Goal: Task Accomplishment & Management: Use online tool/utility

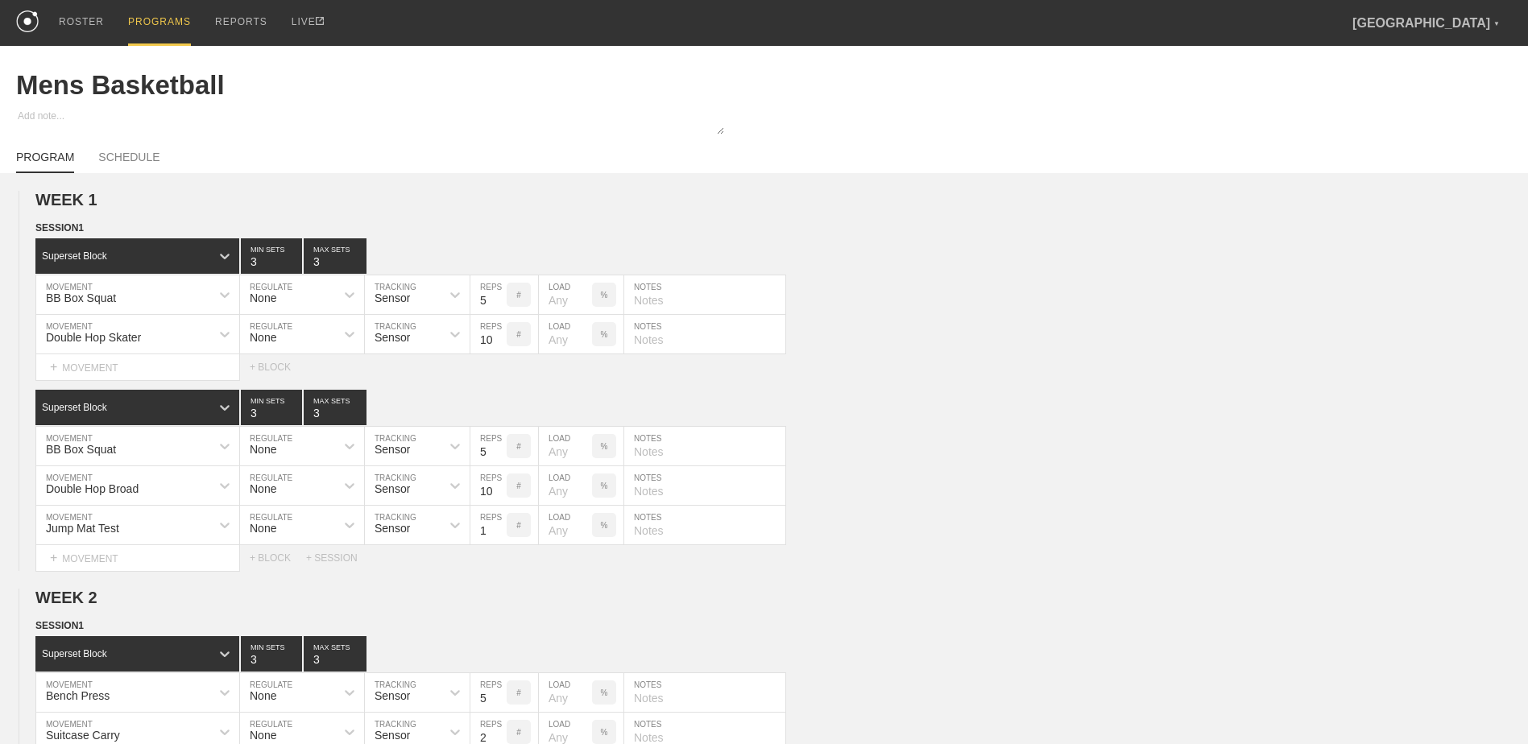
click at [161, 22] on div "PROGRAMS" at bounding box center [159, 23] width 63 height 46
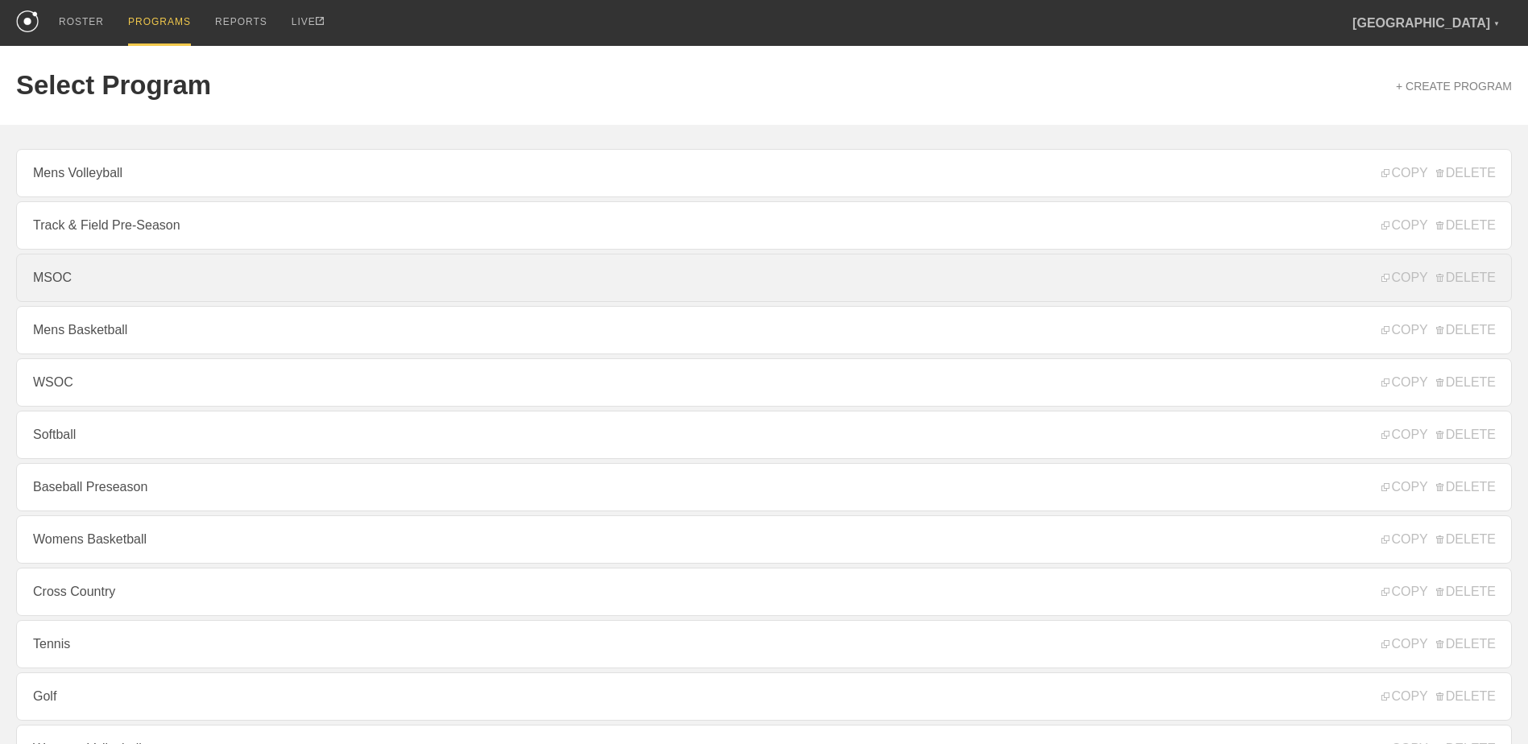
click at [183, 263] on link "MSOC" at bounding box center [764, 278] width 1496 height 48
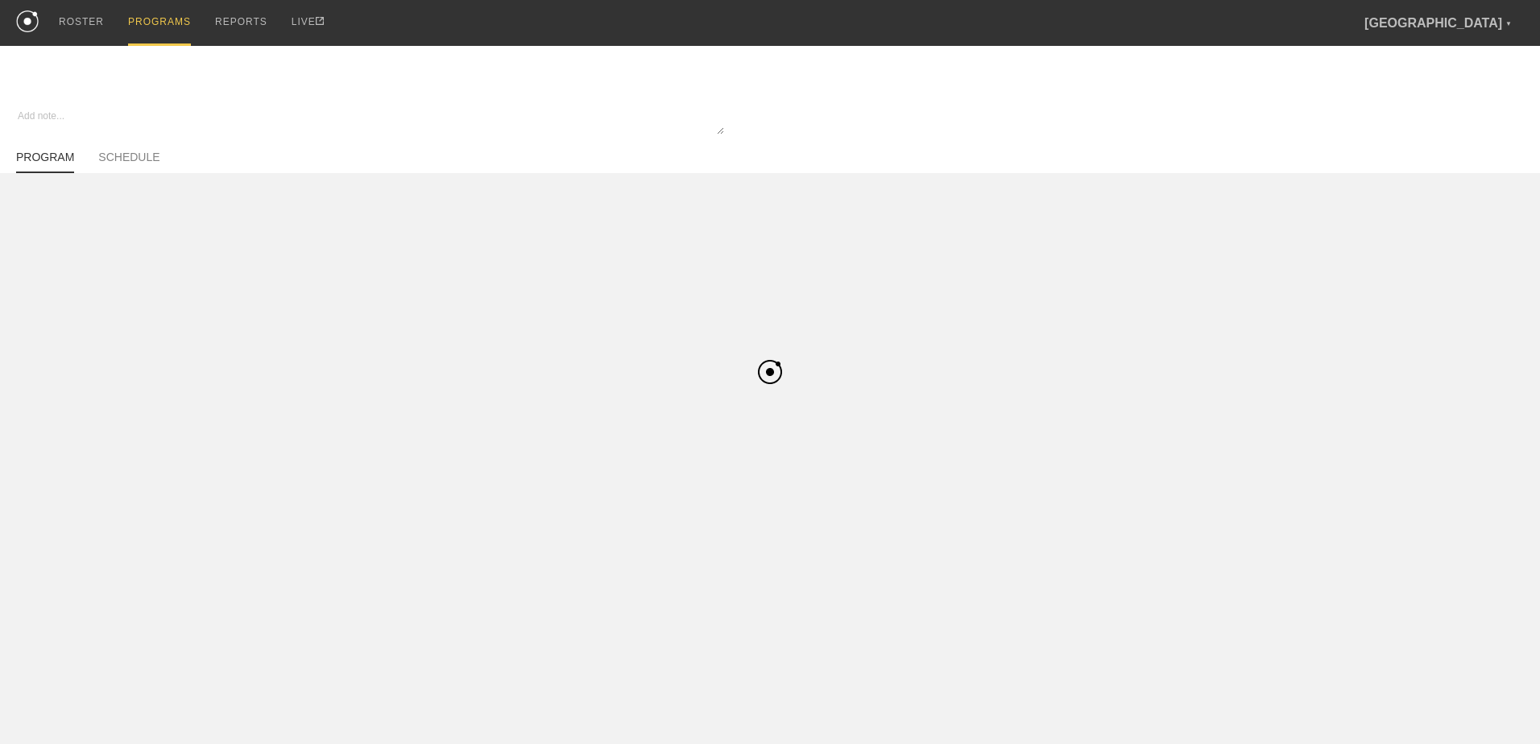
type textarea "x"
type input "MSOC"
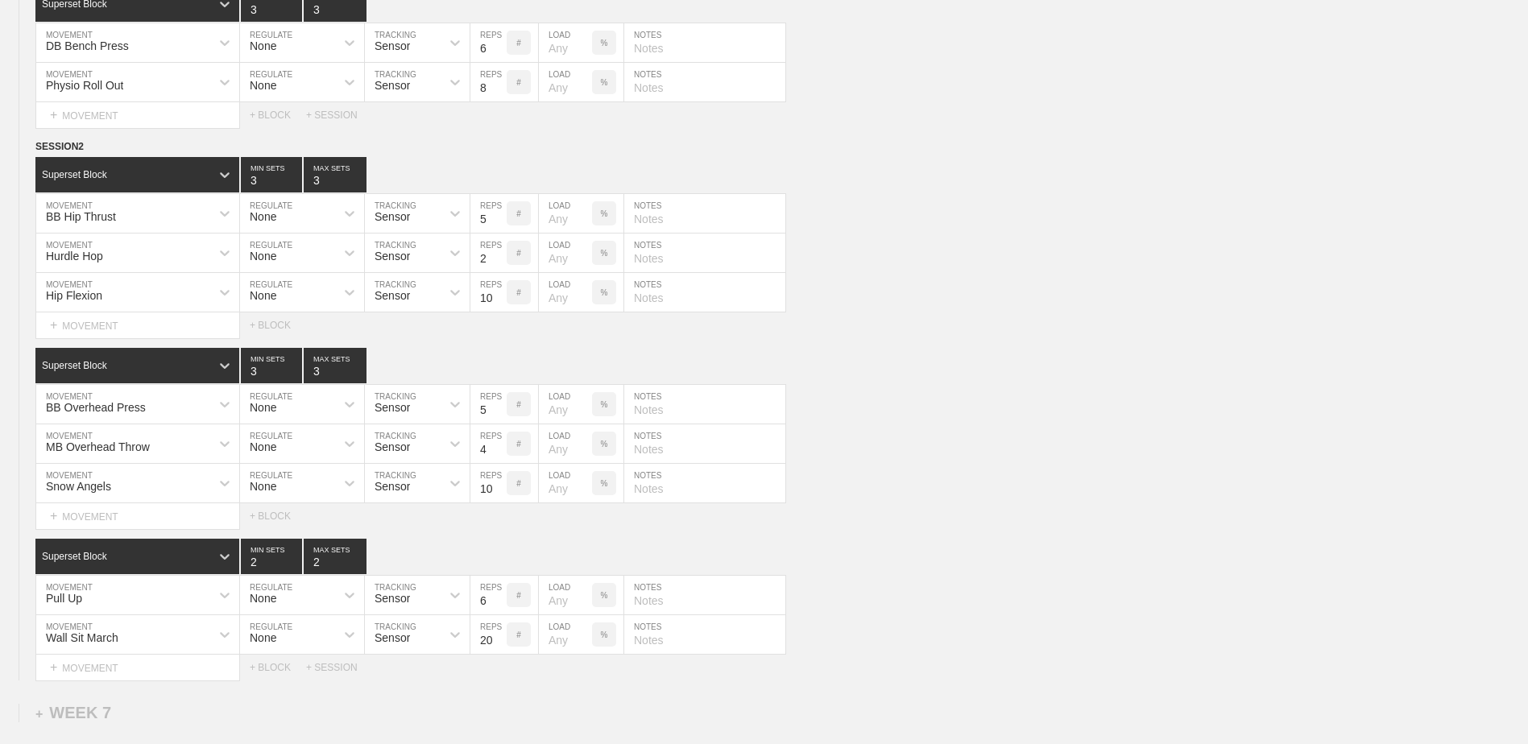
scroll to position [4417, 0]
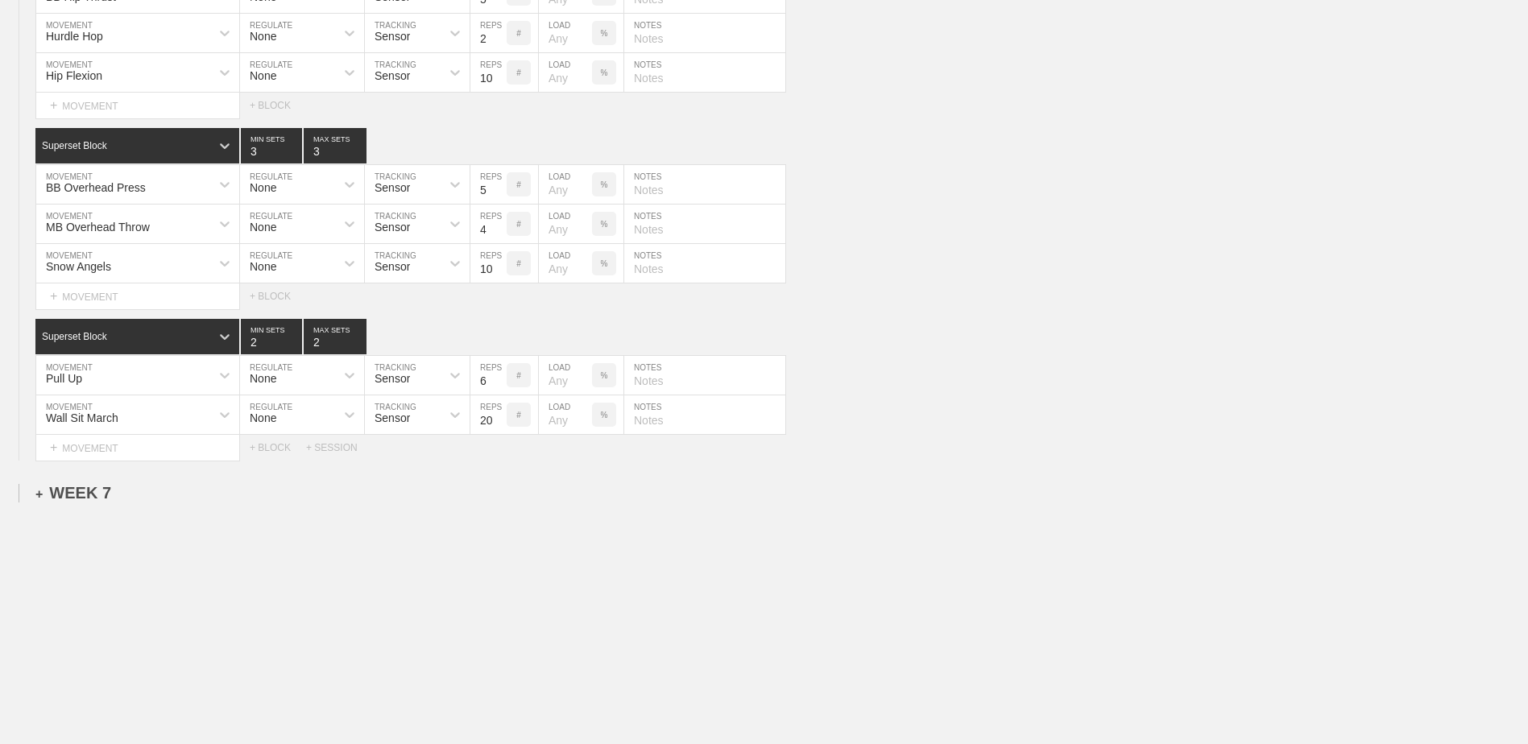
click at [95, 489] on div "+ WEEK 7" at bounding box center [73, 493] width 76 height 19
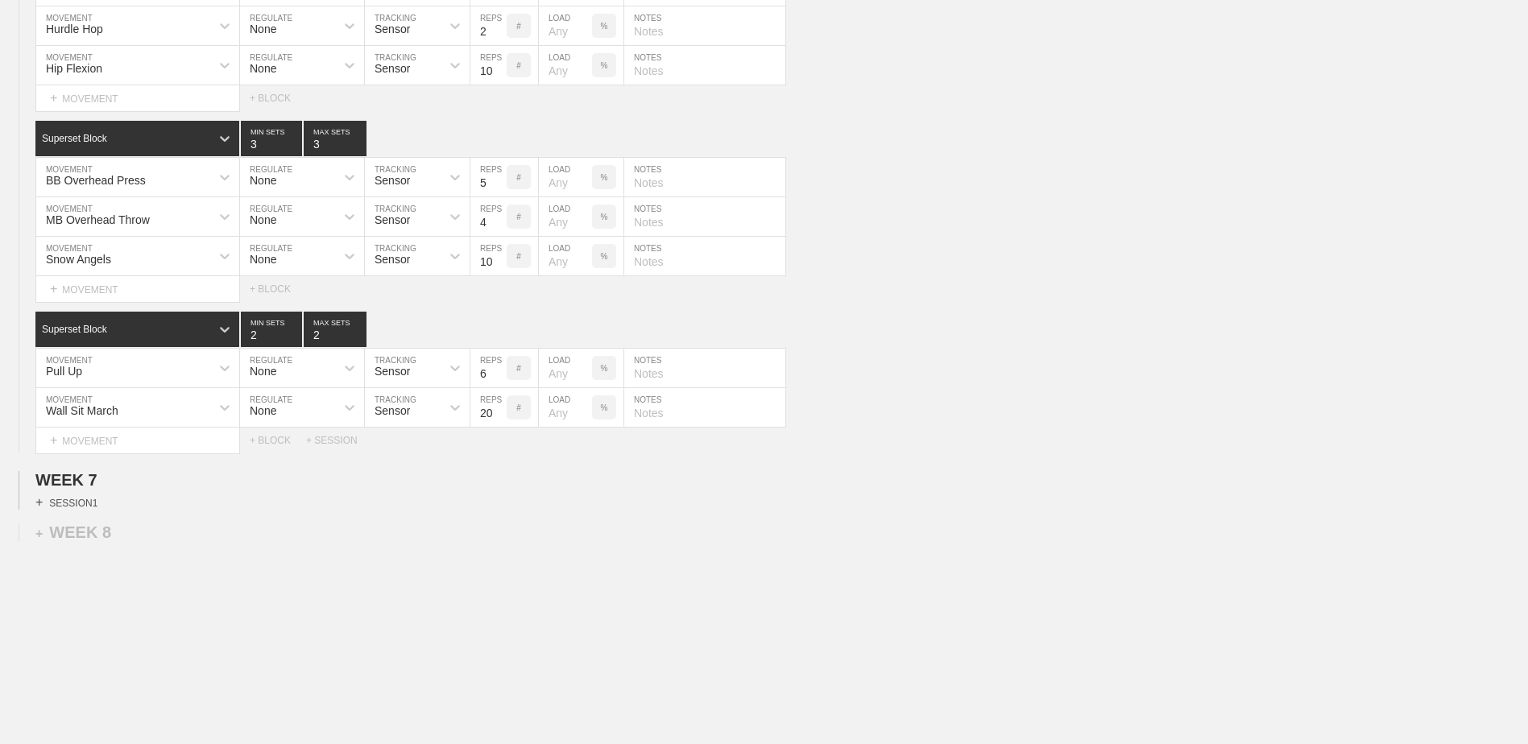
click at [85, 510] on div "+ SESSION 1" at bounding box center [66, 502] width 62 height 15
click at [141, 532] on div "+ BLOCK" at bounding box center [136, 532] width 203 height 26
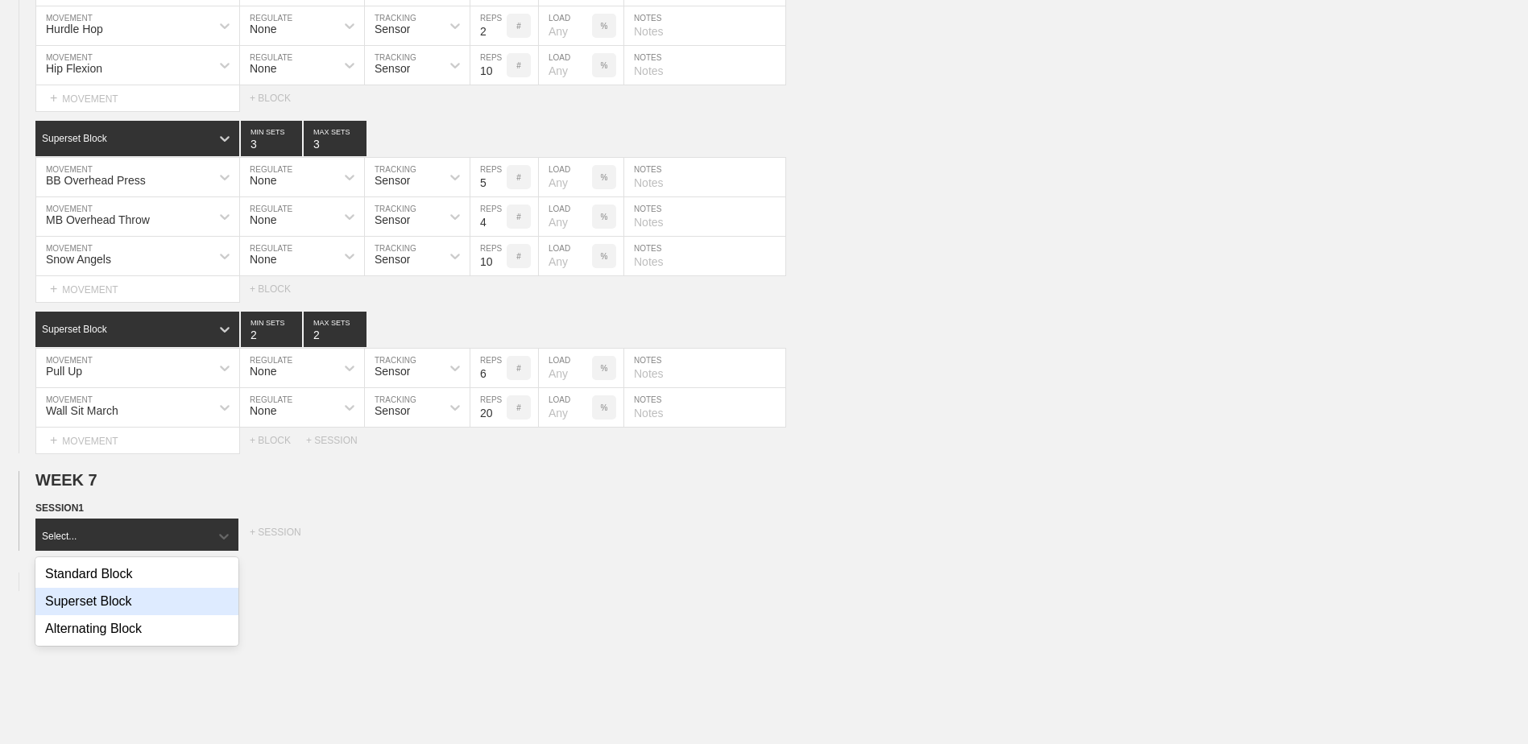
click at [128, 616] on div "Superset Block" at bounding box center [136, 601] width 203 height 27
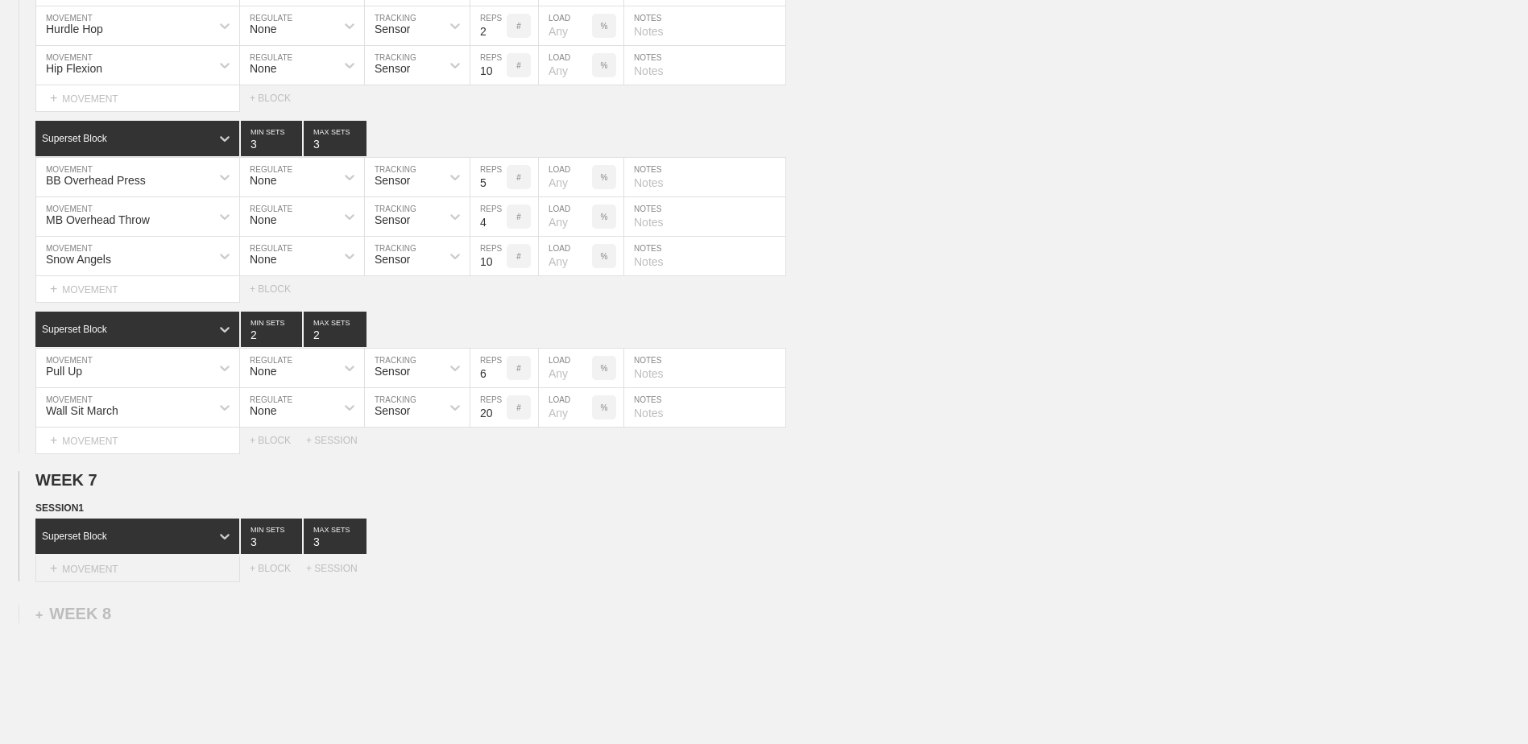
click at [140, 573] on div "+ MOVEMENT" at bounding box center [137, 569] width 205 height 27
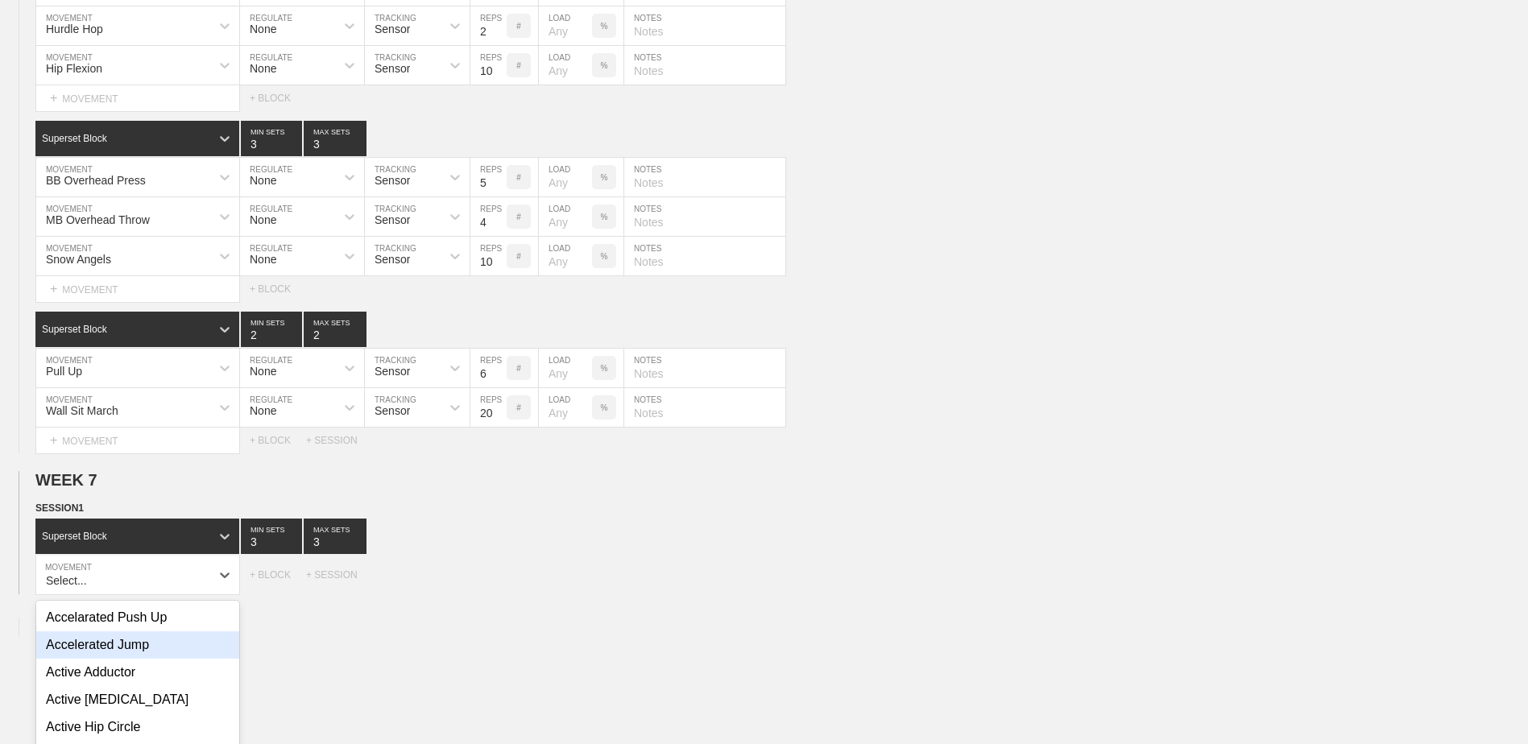
scroll to position [4529, 0]
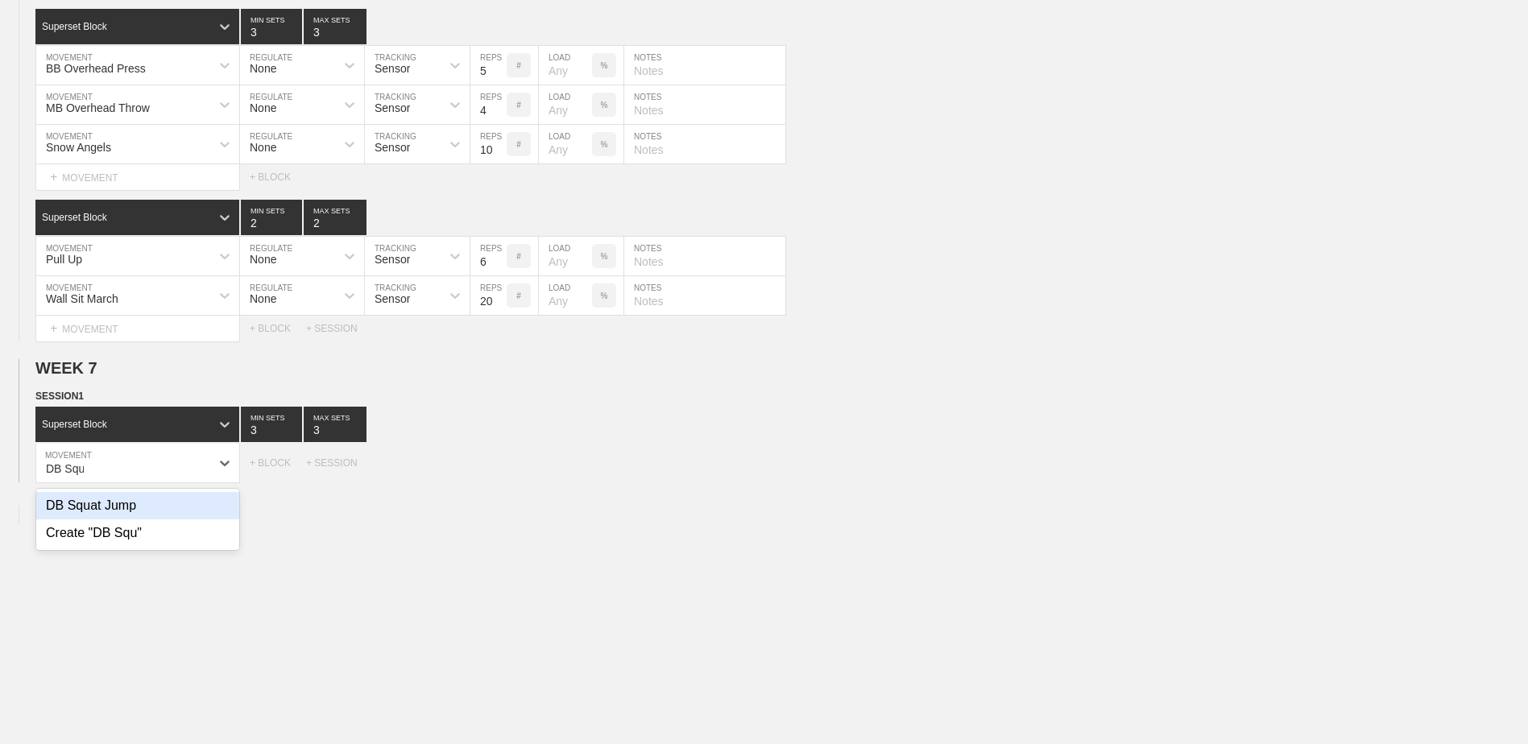
click at [211, 505] on div "DB Squat Jump" at bounding box center [137, 505] width 203 height 27
type input "DB Squ"
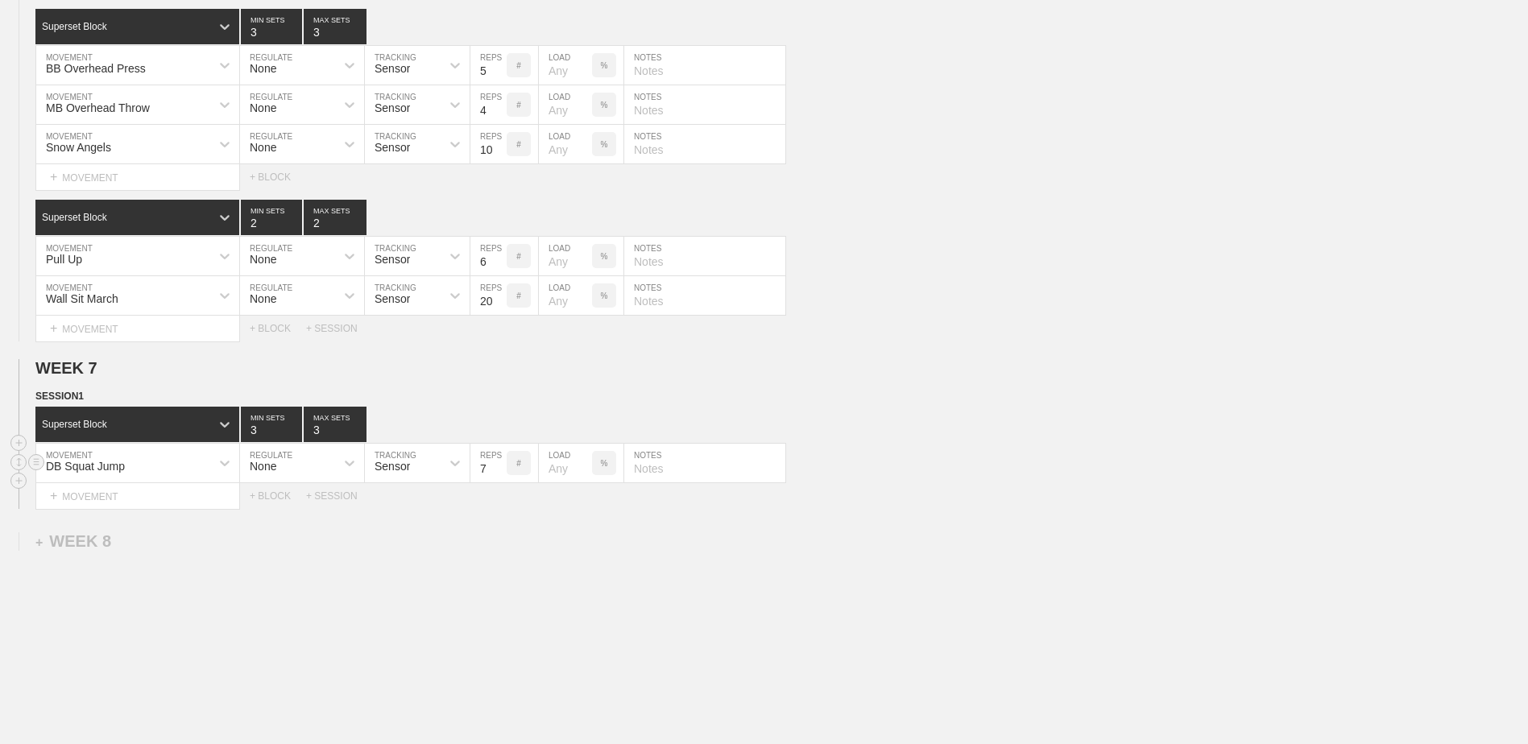
click at [501, 478] on input "7" at bounding box center [489, 463] width 36 height 39
click at [501, 478] on input "6" at bounding box center [489, 463] width 36 height 39
click at [501, 478] on input "5" at bounding box center [489, 463] width 36 height 39
click at [501, 478] on input "4" at bounding box center [489, 463] width 36 height 39
type input "3"
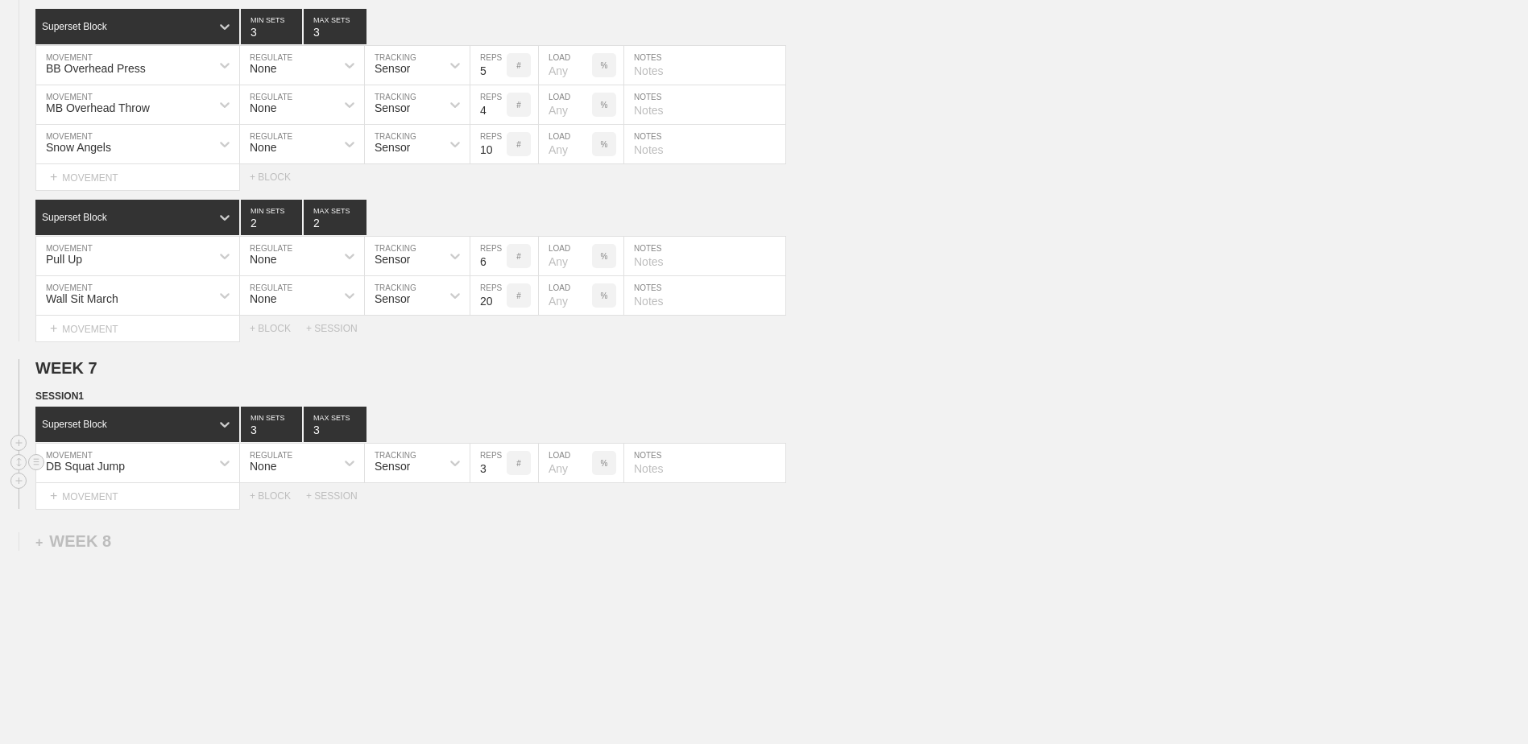
click at [501, 478] on input "3" at bounding box center [489, 463] width 36 height 39
click at [189, 495] on div "+ MOVEMENT" at bounding box center [137, 496] width 205 height 27
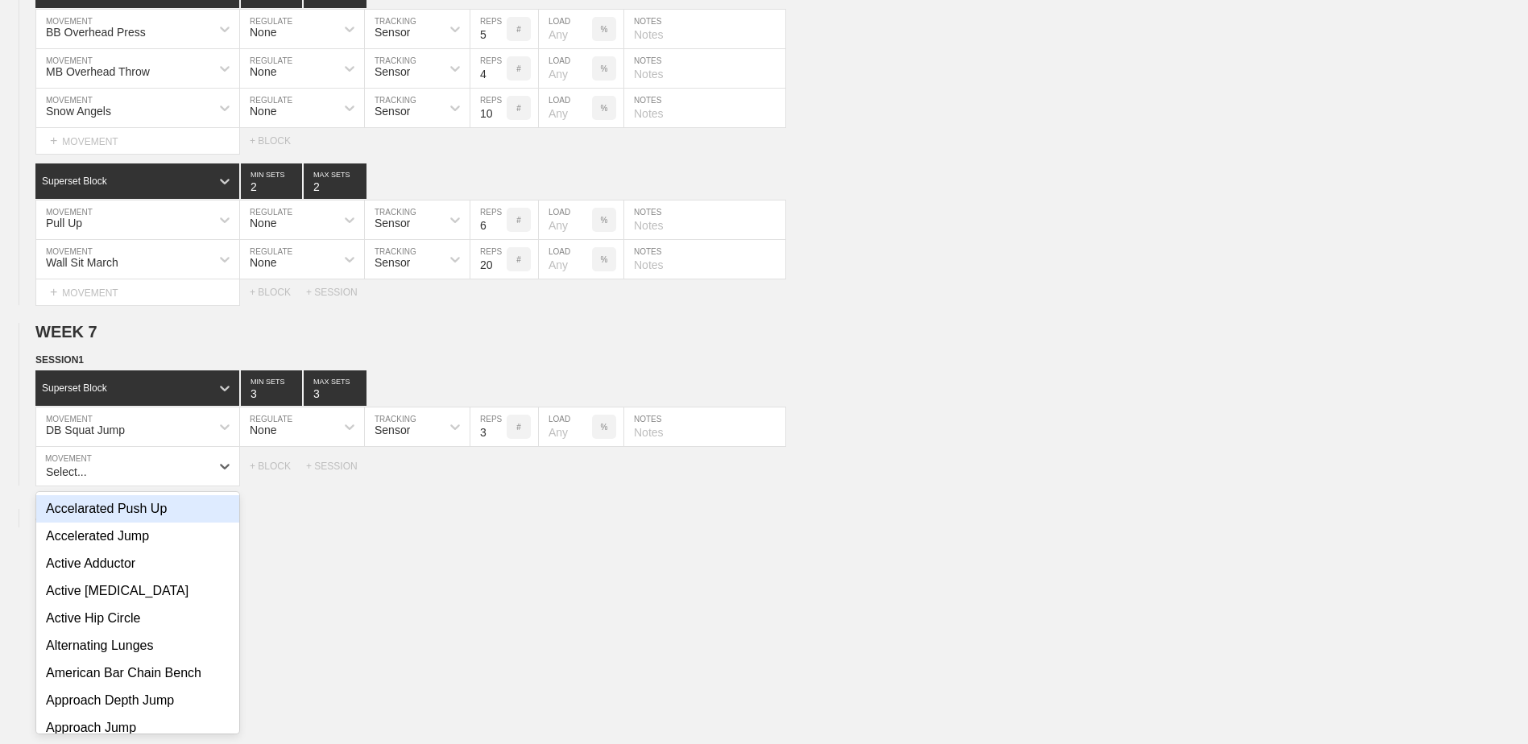
scroll to position [4568, 0]
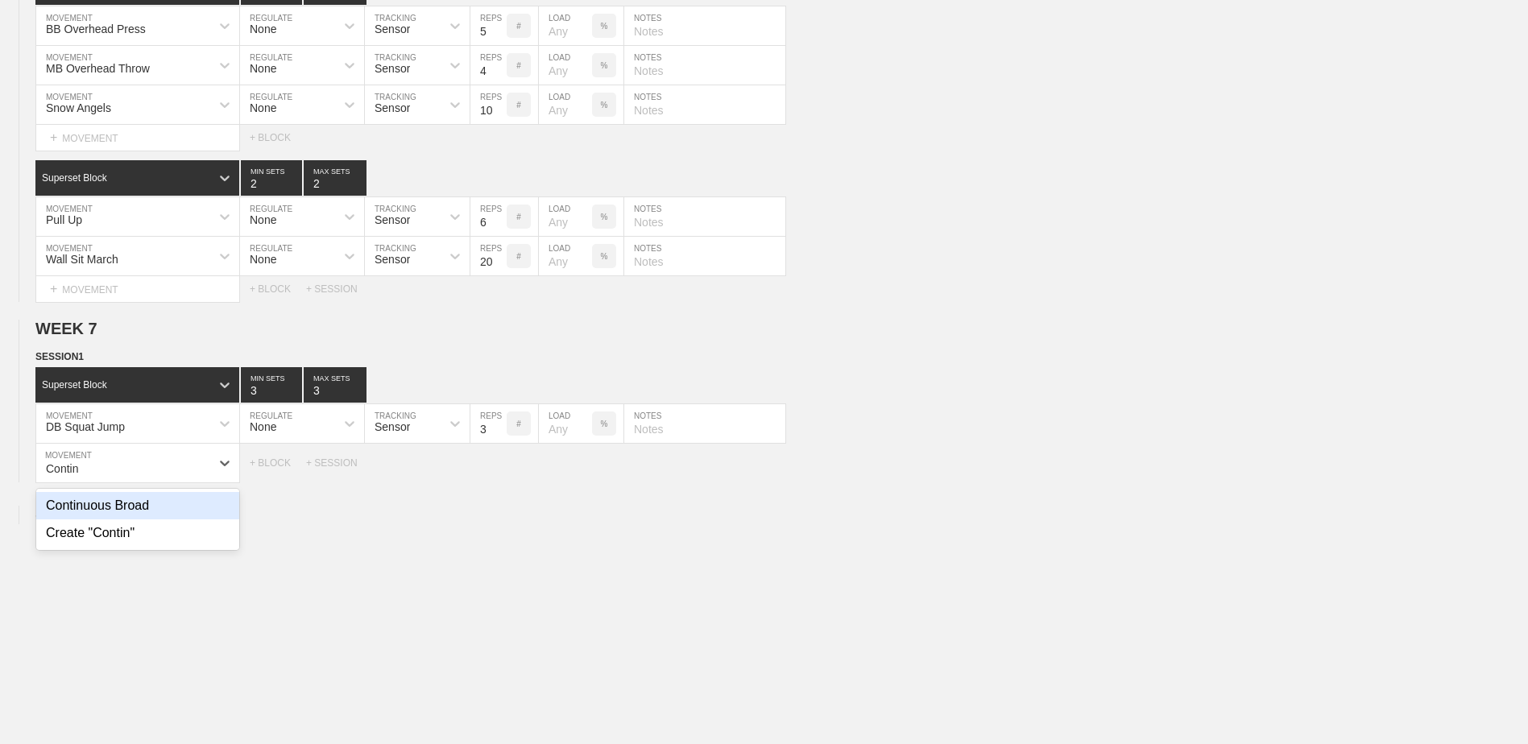
click at [175, 520] on div "Continuous Broad" at bounding box center [137, 505] width 203 height 27
type input "Contin"
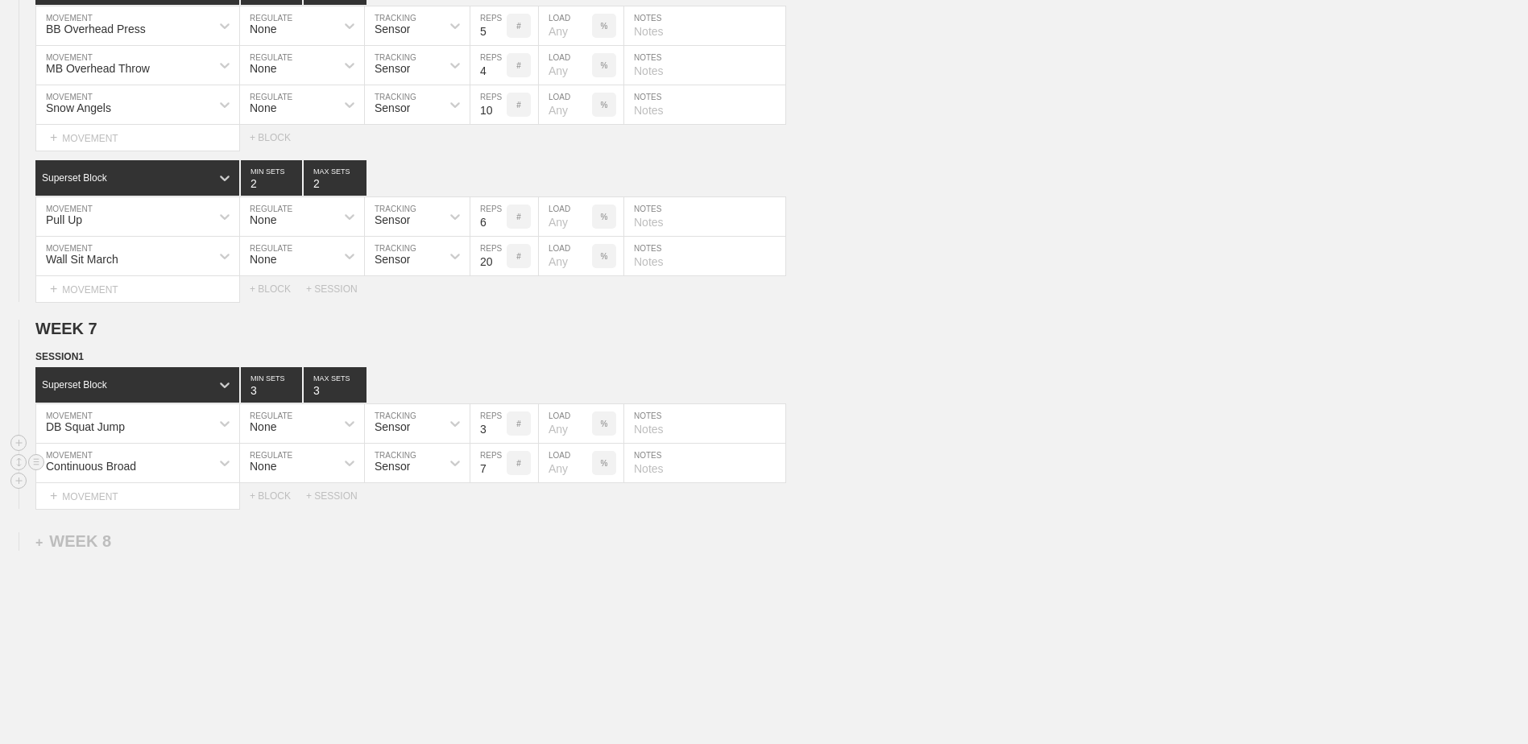
click at [500, 482] on input "7" at bounding box center [489, 463] width 36 height 39
click at [500, 482] on input "6" at bounding box center [489, 463] width 36 height 39
click at [500, 482] on input "5" at bounding box center [489, 463] width 36 height 39
click at [500, 482] on input "4" at bounding box center [489, 463] width 36 height 39
type input "3"
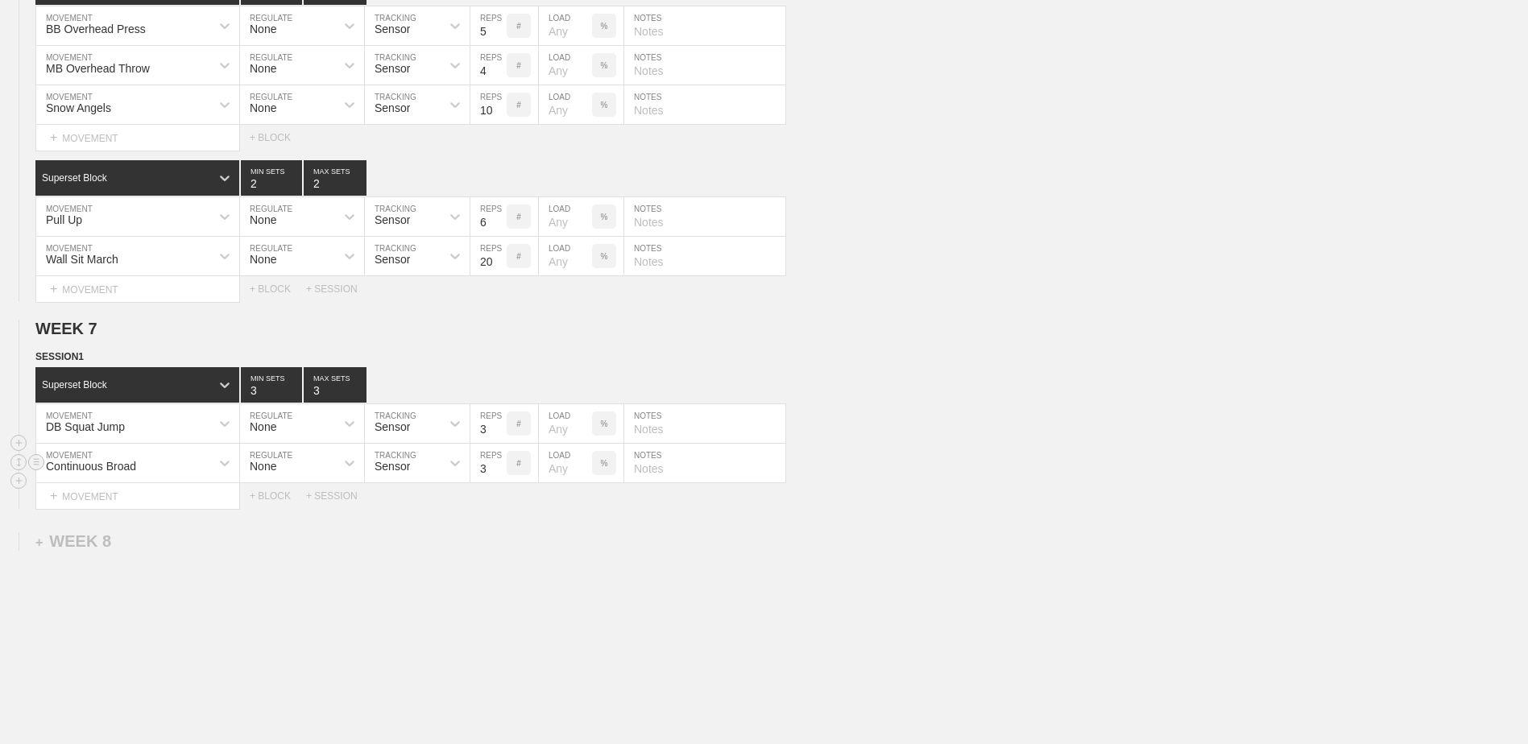
click at [500, 482] on input "3" at bounding box center [489, 463] width 36 height 39
click at [184, 433] on div "DB Squat Jump" at bounding box center [123, 423] width 174 height 27
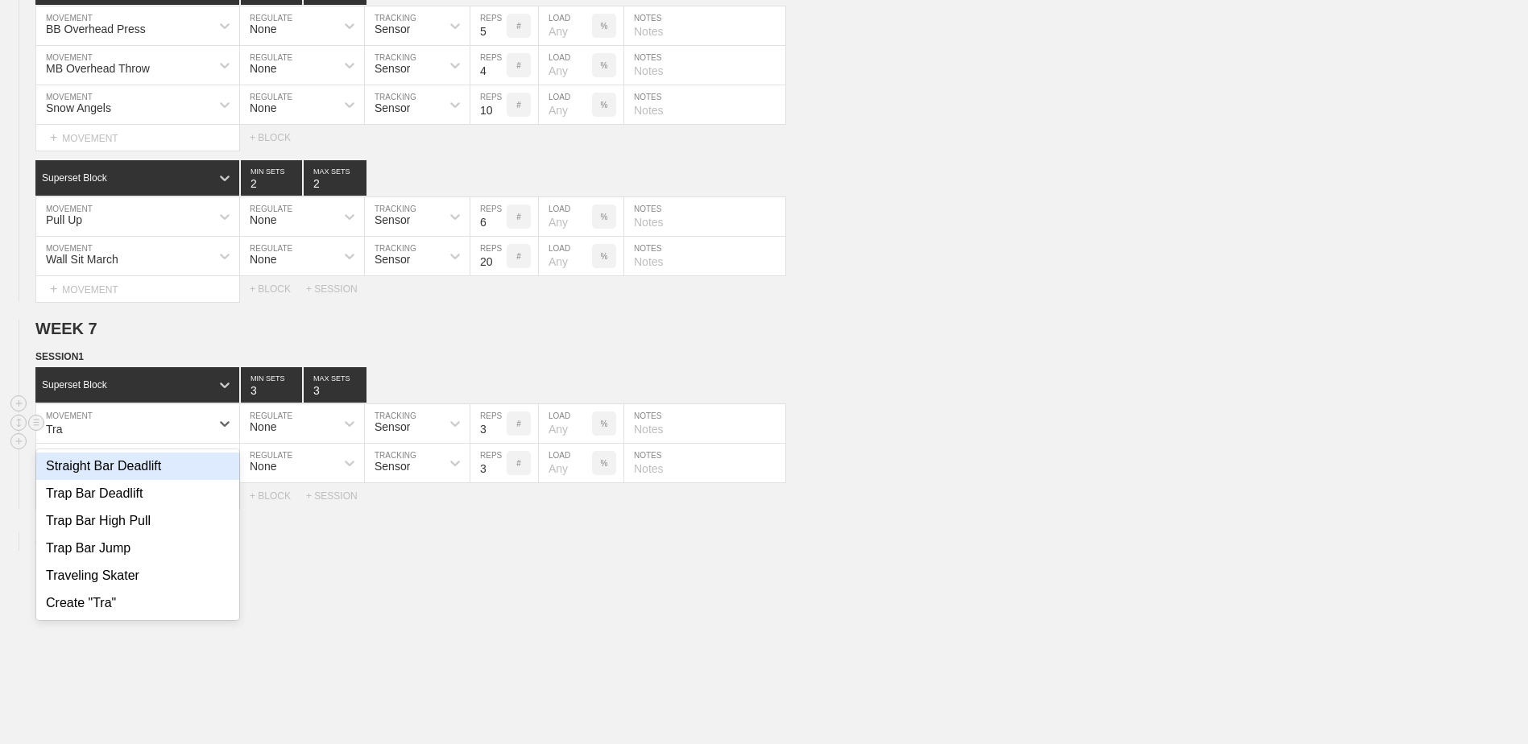
type input "Trap"
click at [164, 480] on div "Trap Bar Deadlift" at bounding box center [137, 466] width 203 height 27
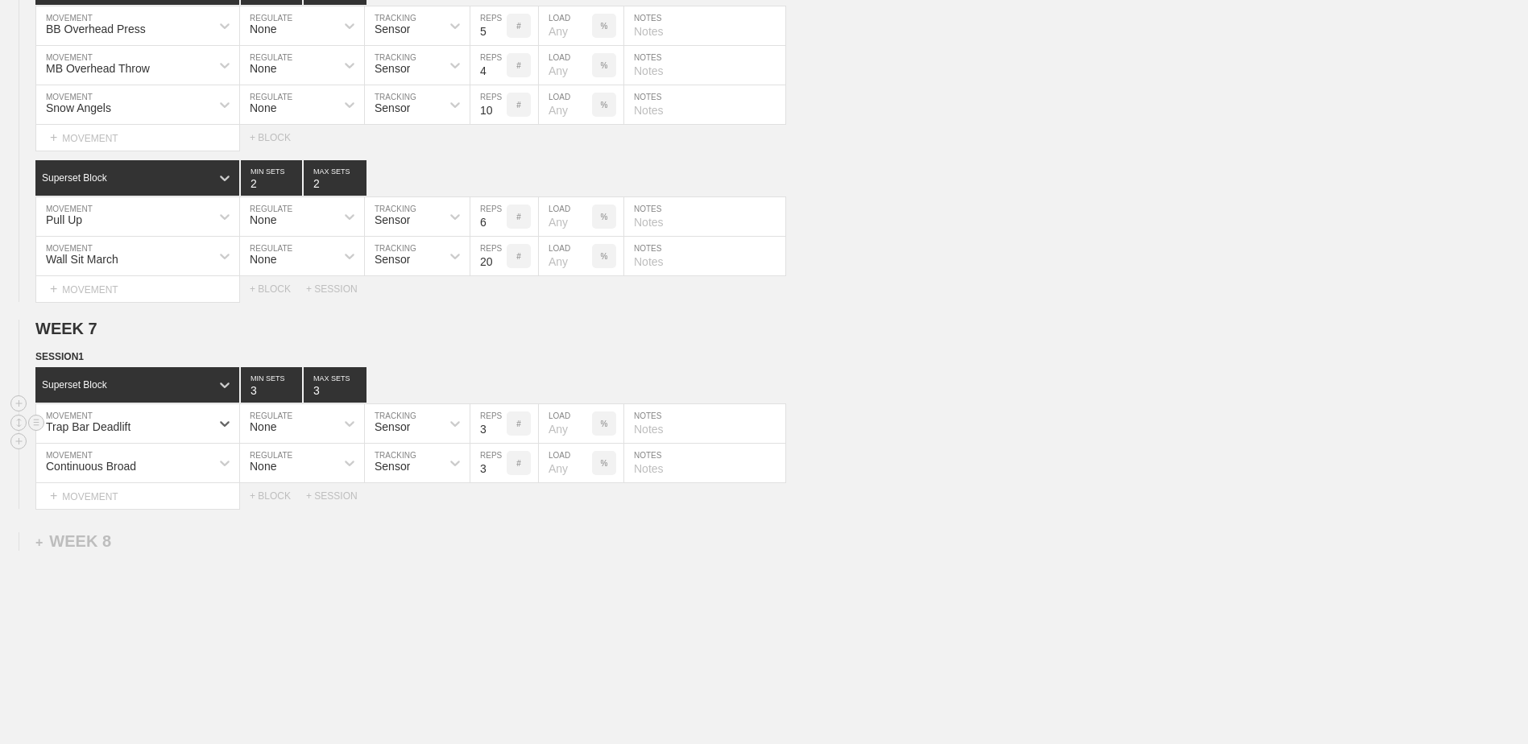
click at [142, 437] on div "Trap Bar Deadlift" at bounding box center [123, 423] width 174 height 27
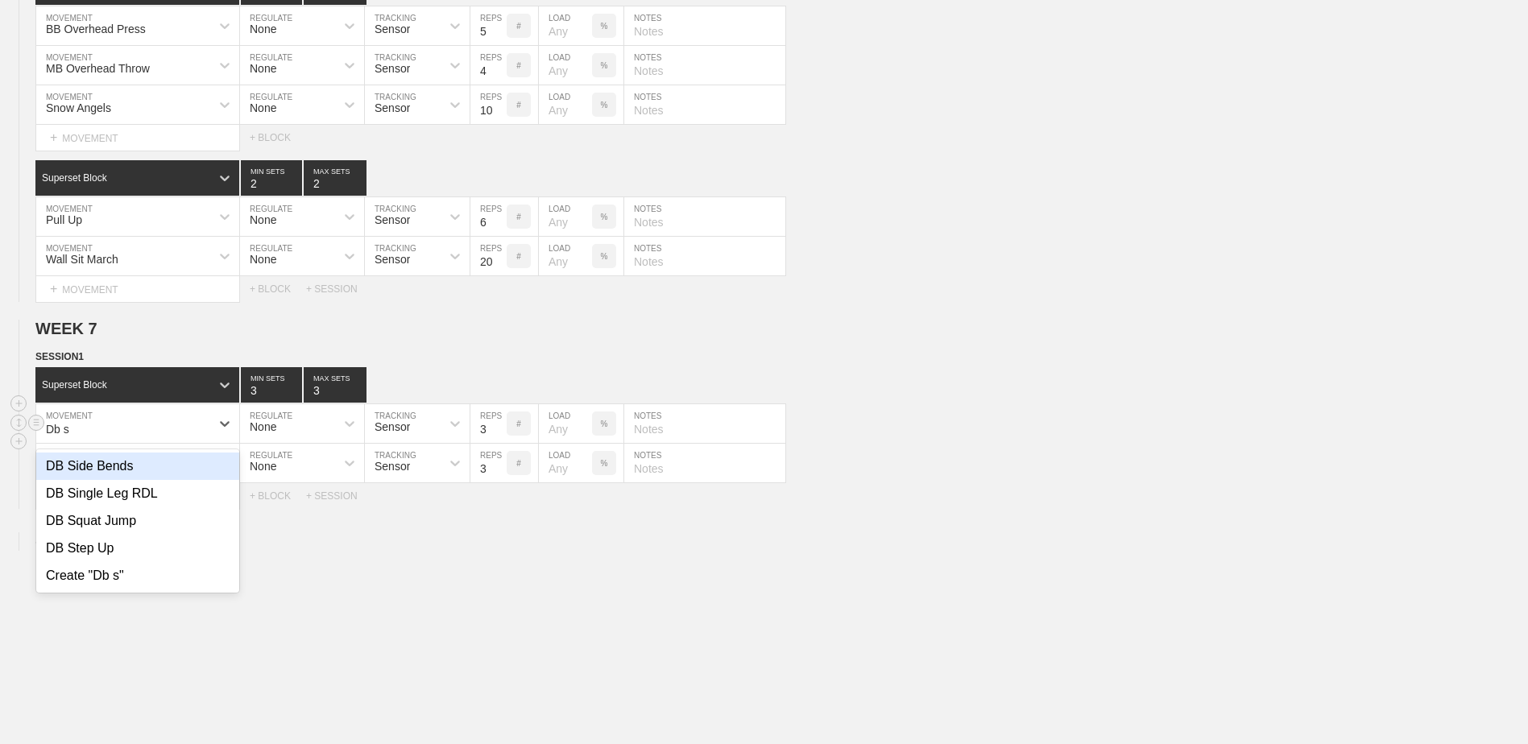
type input "Db sq"
click at [191, 479] on div "DB Squat Jump" at bounding box center [137, 466] width 203 height 27
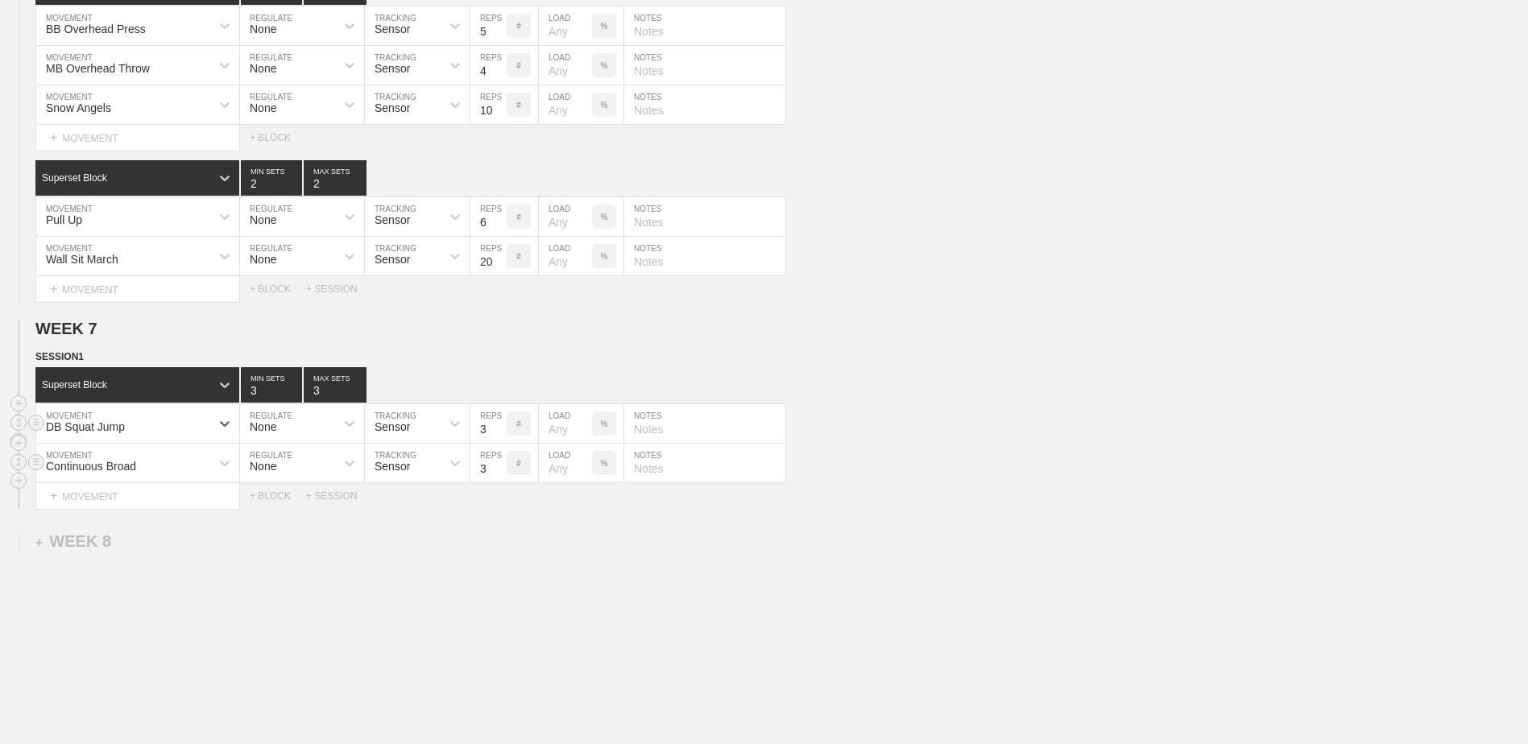
click at [146, 473] on div "Continuous Broad" at bounding box center [123, 463] width 174 height 27
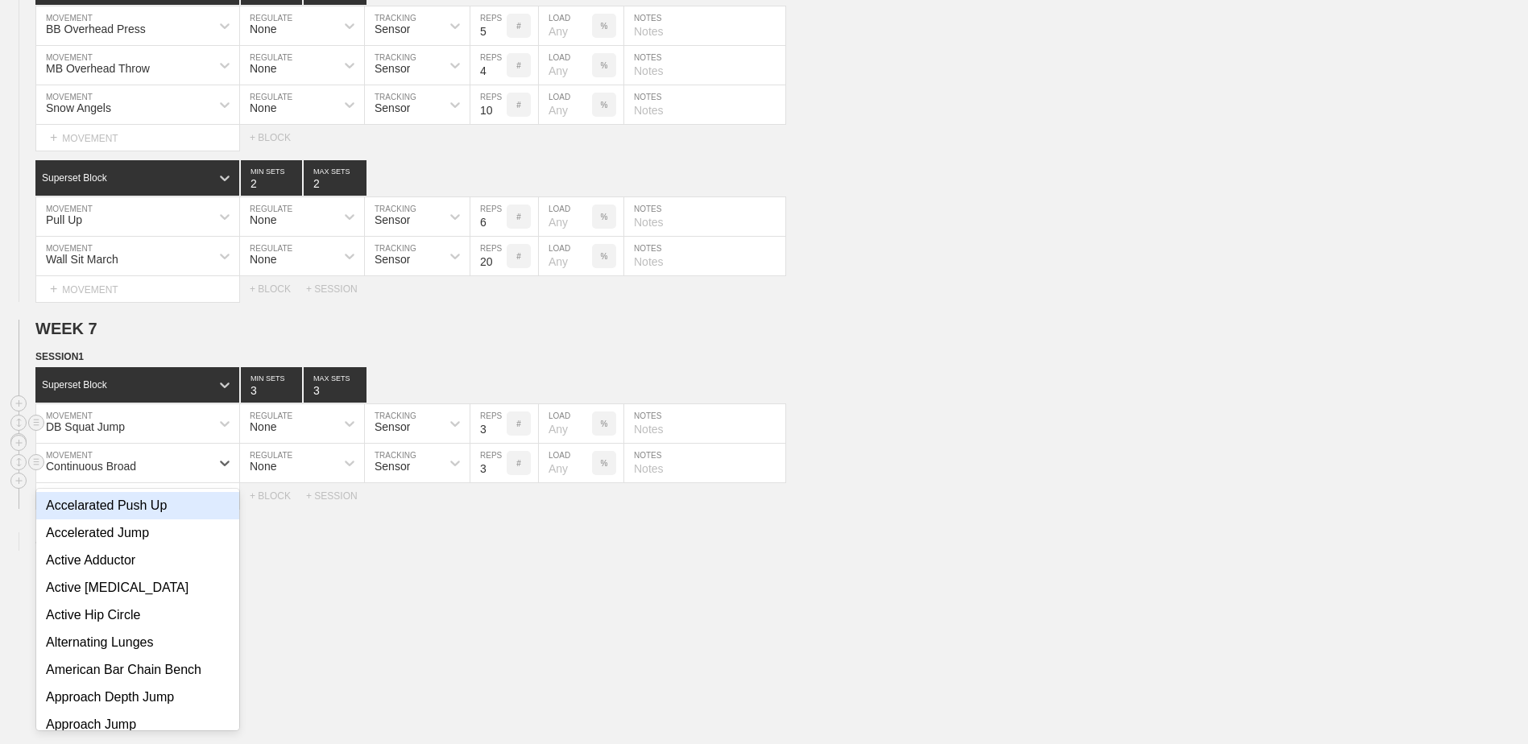
click at [147, 474] on div "Continuous Broad" at bounding box center [123, 463] width 174 height 27
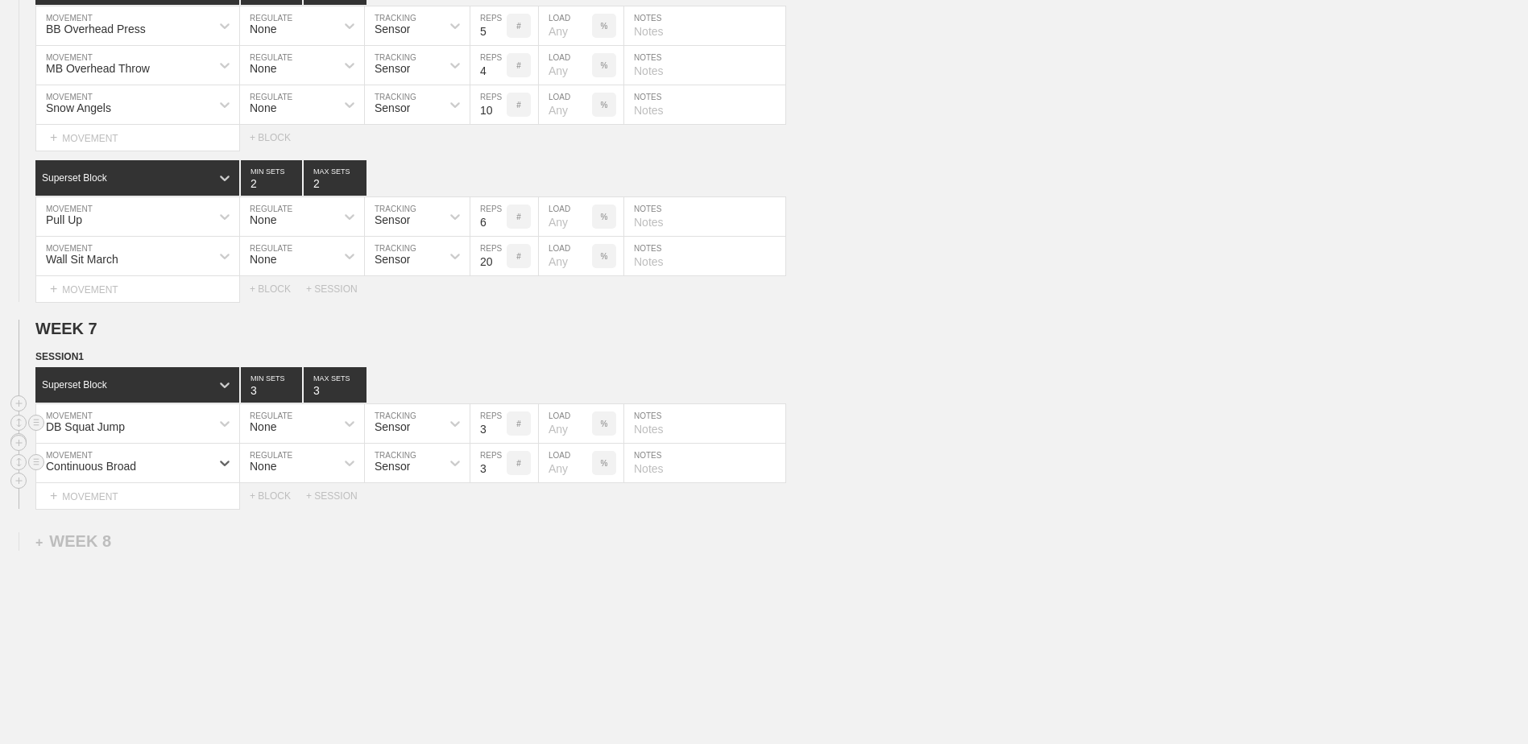
click at [147, 474] on div "Continuous Broad" at bounding box center [123, 463] width 174 height 27
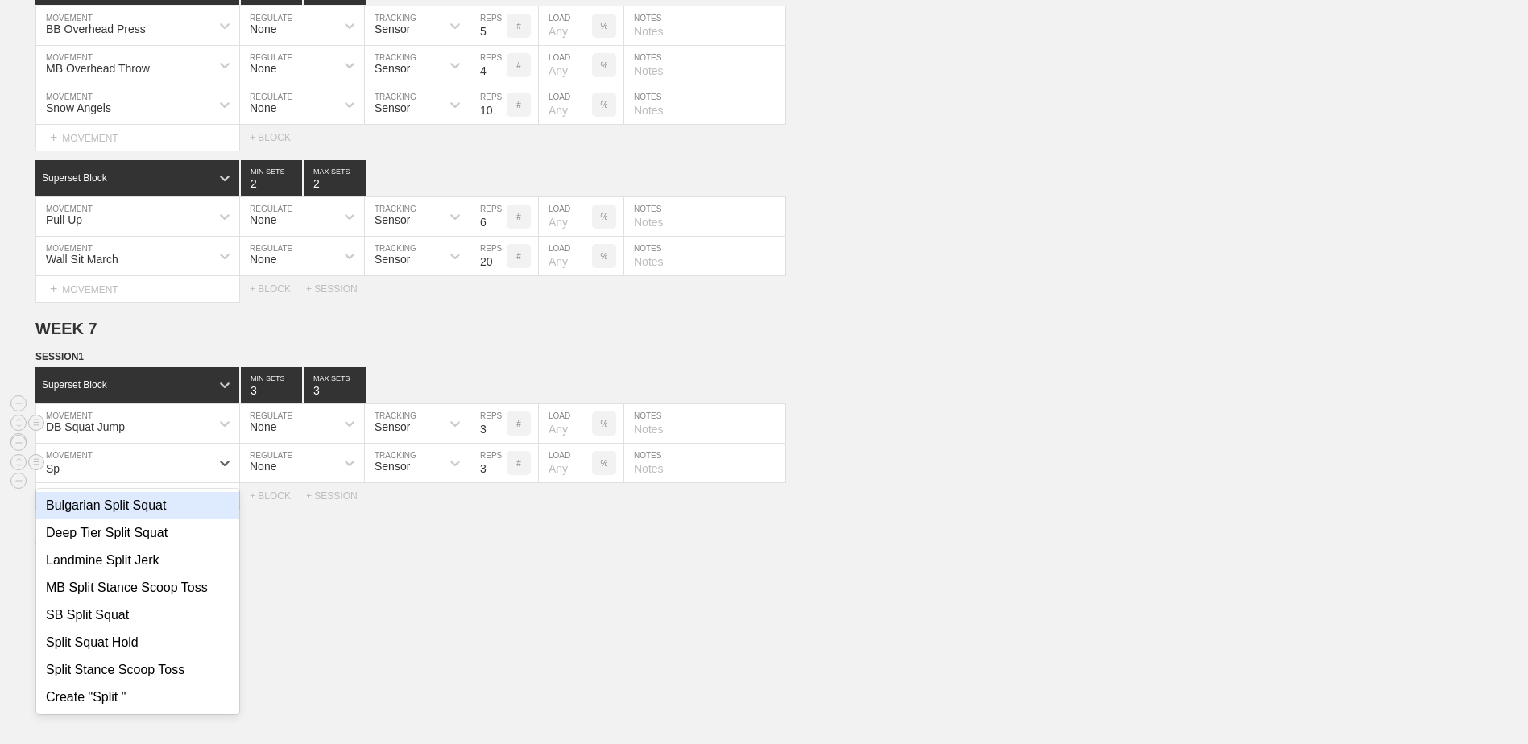
type input "S"
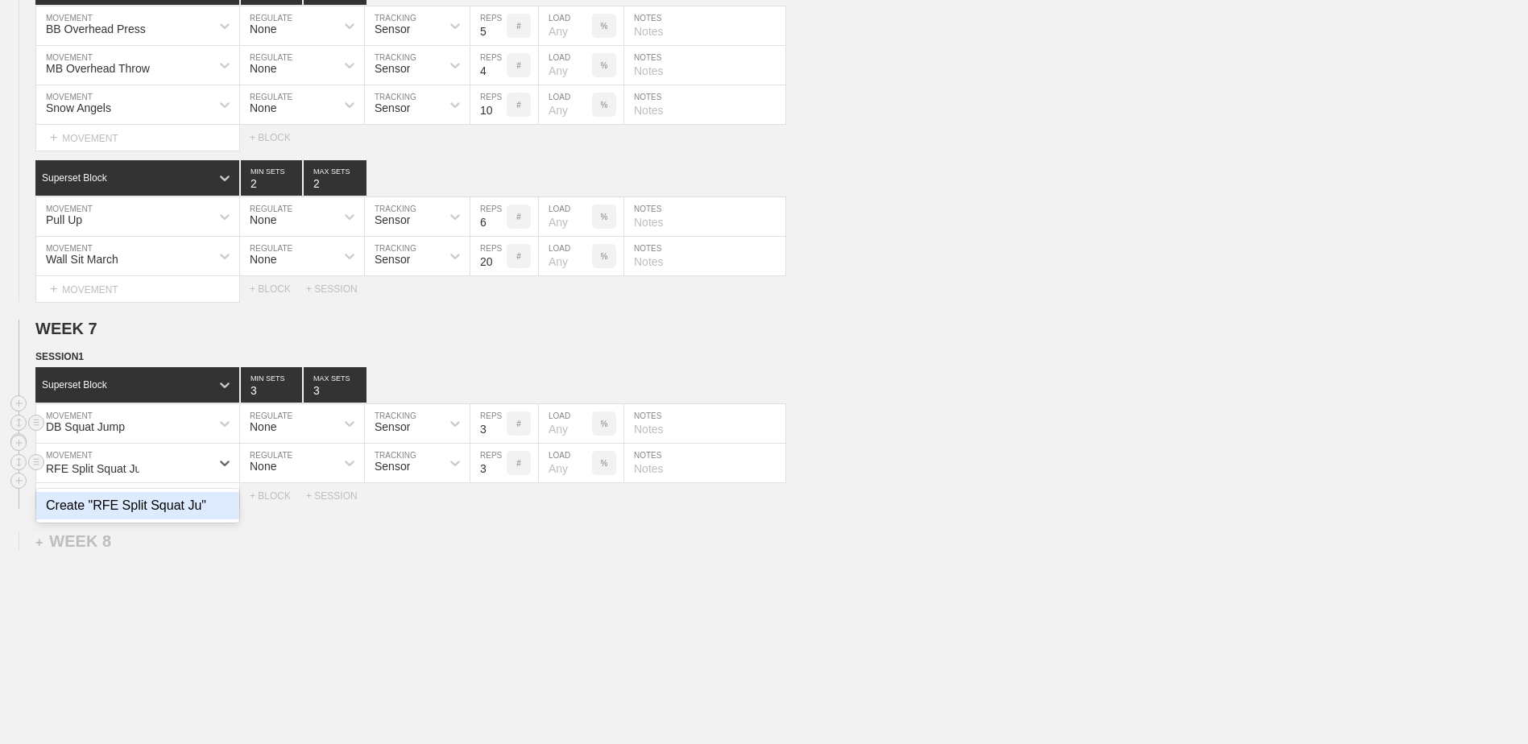
type input "RFE Split Squat Jump"
click at [126, 513] on div "Create "RFE Split Squat Jump"" at bounding box center [137, 505] width 203 height 27
click at [272, 502] on div "+ BLOCK" at bounding box center [278, 496] width 56 height 11
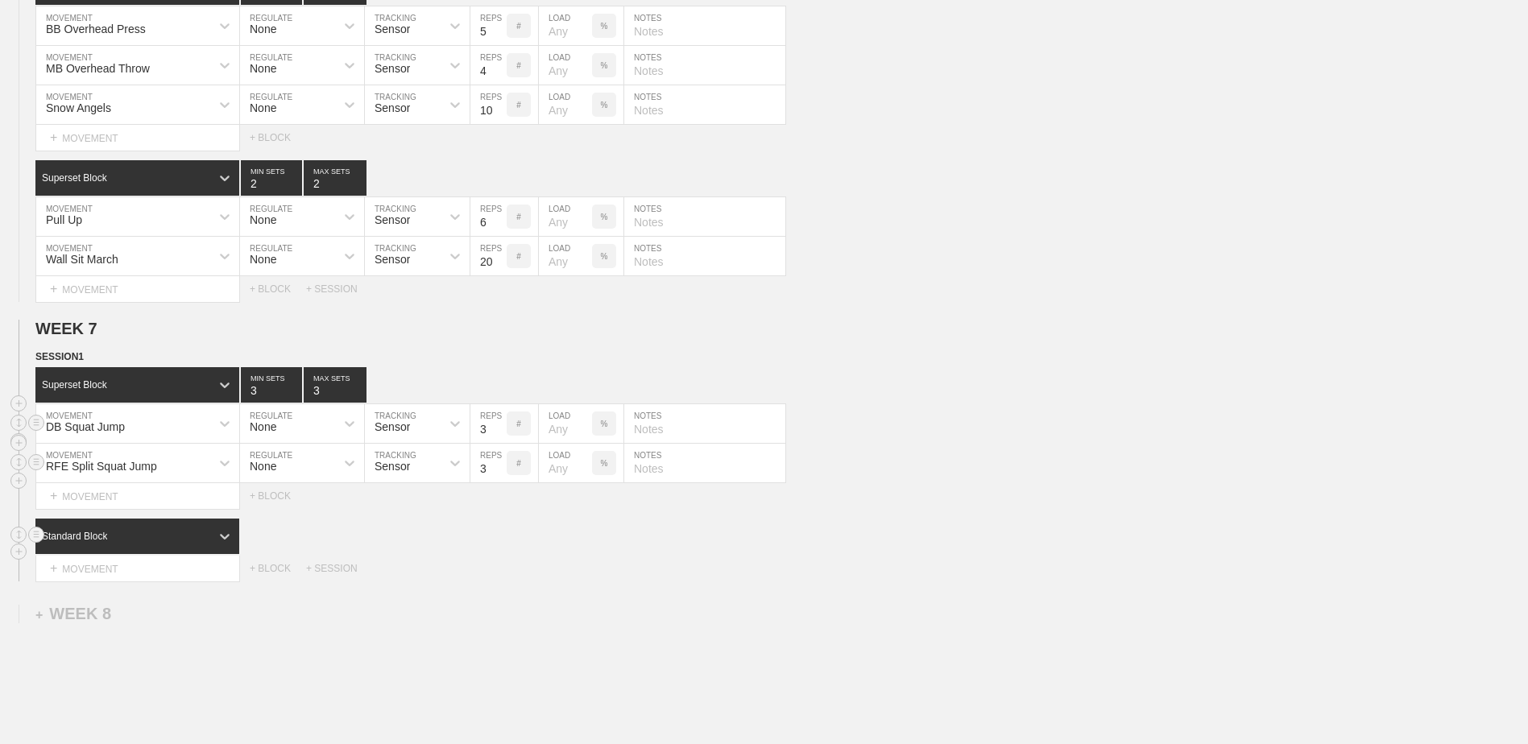
click at [140, 542] on div "Standard Block" at bounding box center [122, 536] width 175 height 15
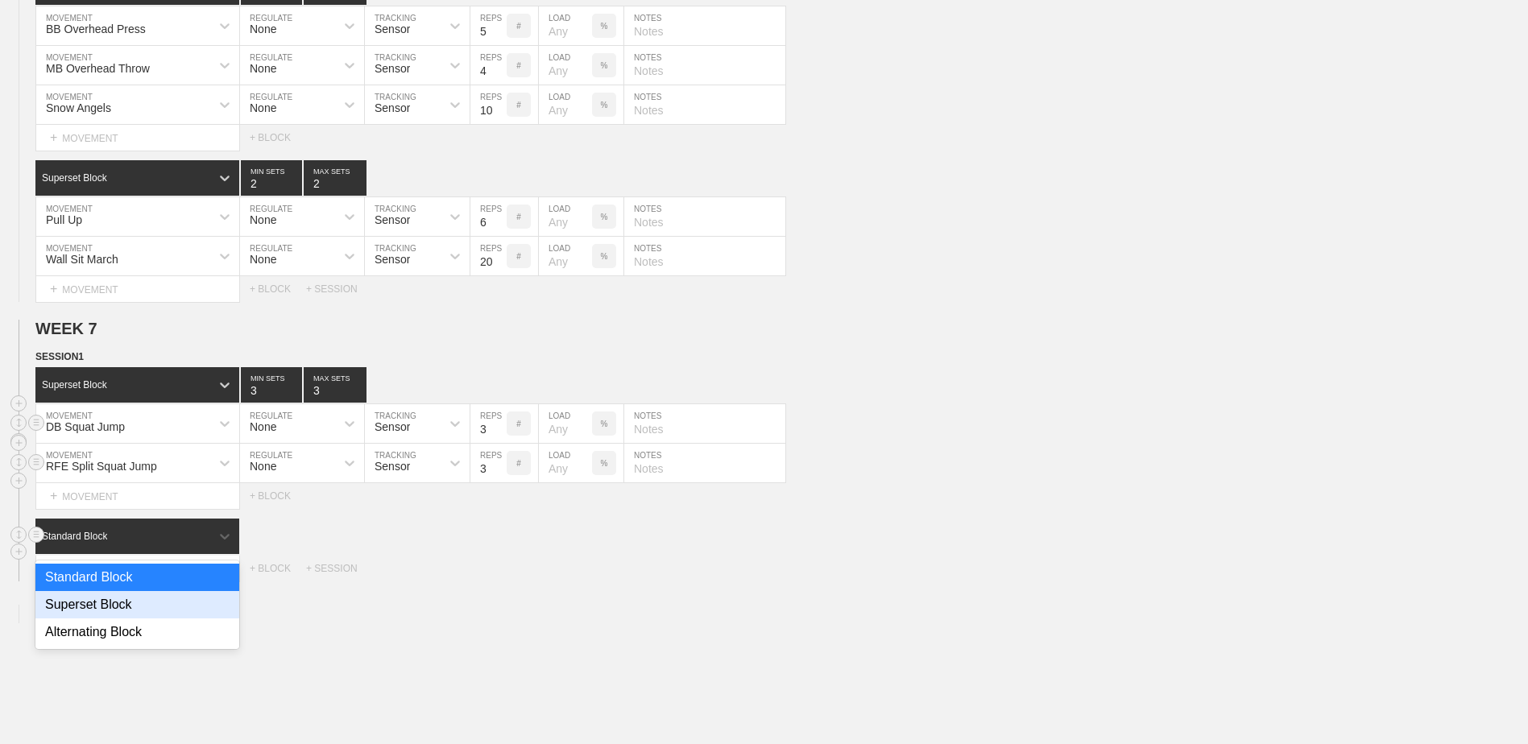
click at [140, 614] on div "Superset Block" at bounding box center [137, 604] width 204 height 27
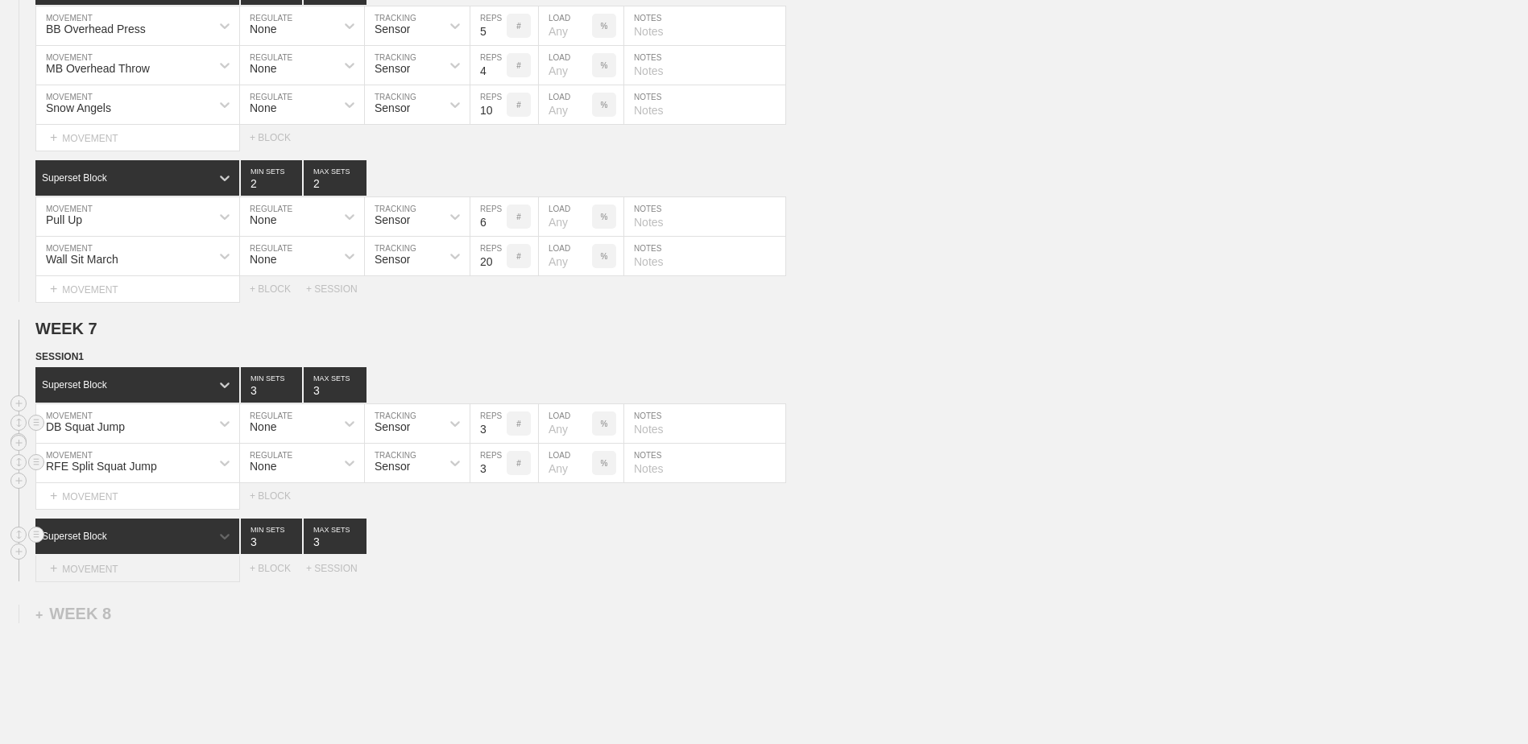
click at [130, 574] on div "+ MOVEMENT" at bounding box center [137, 569] width 205 height 27
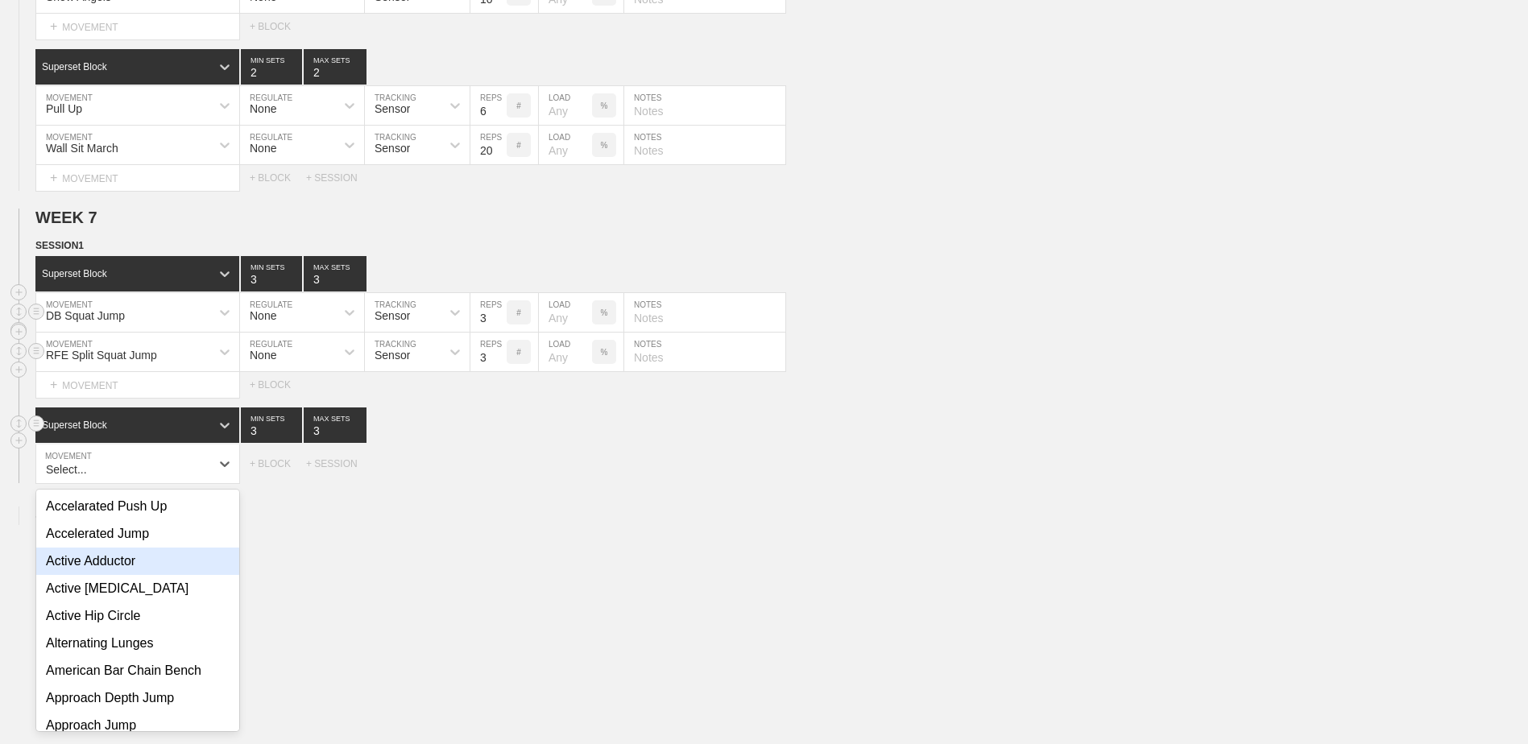
scroll to position [4680, 0]
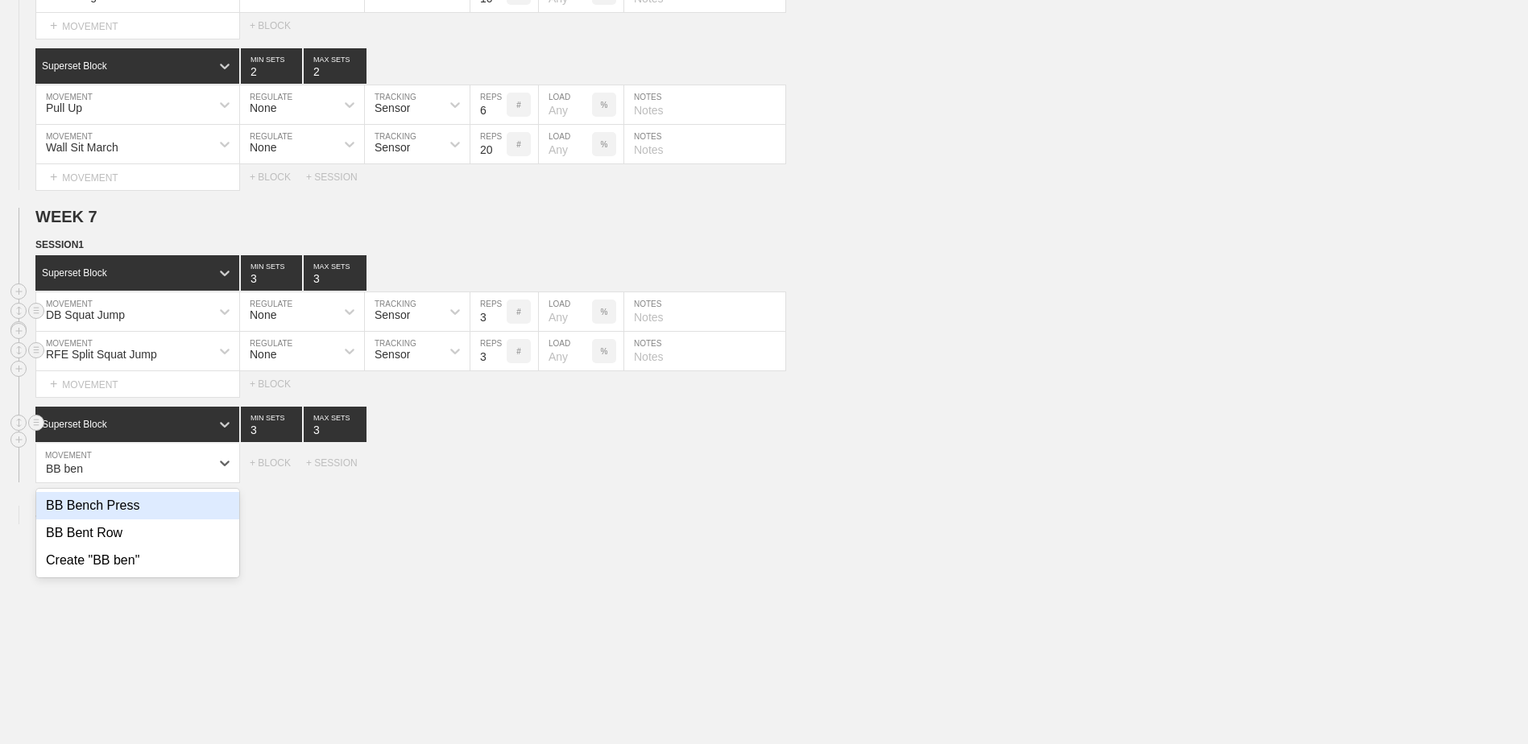
click at [146, 520] on div "BB Bench Press" at bounding box center [137, 505] width 203 height 27
type input "BB ben"
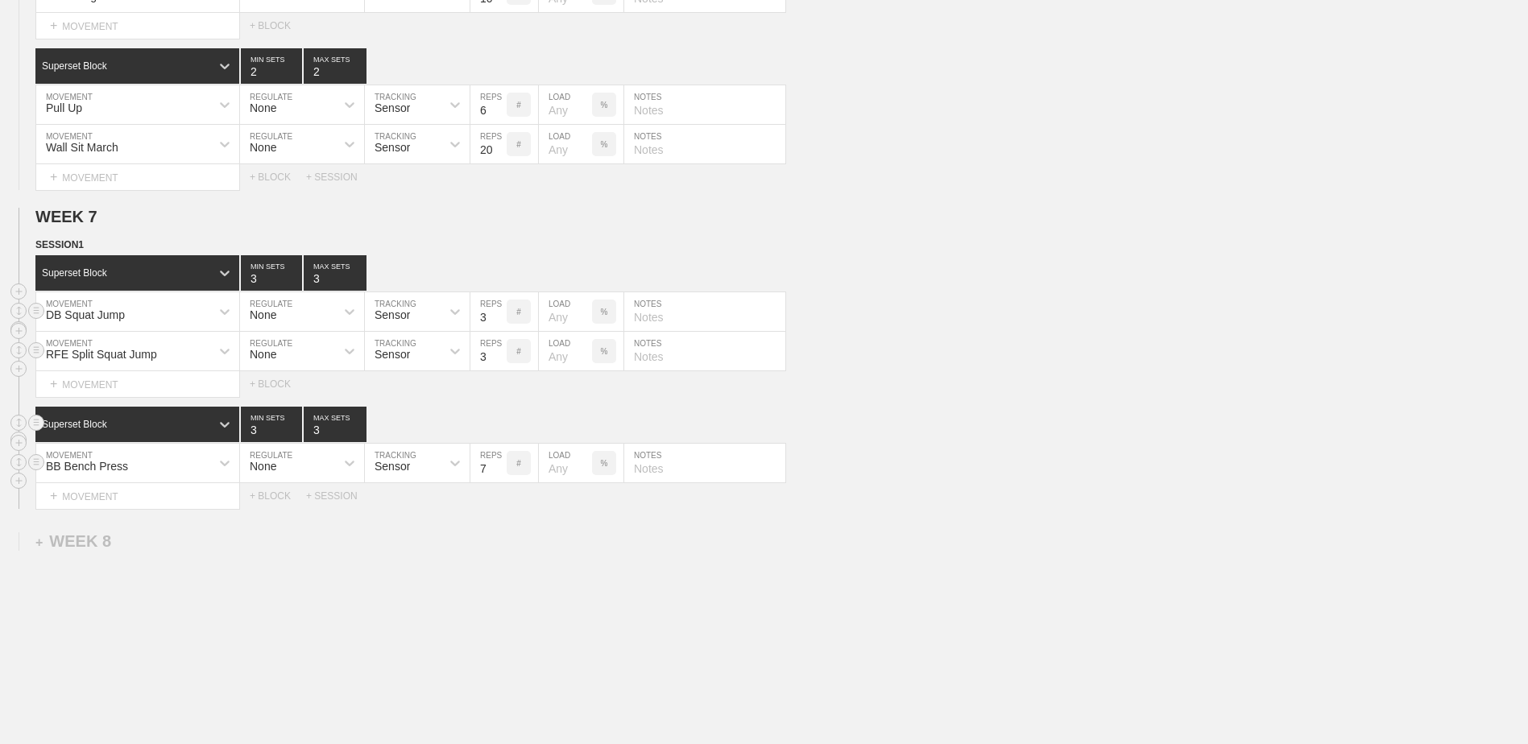
click at [498, 482] on input "7" at bounding box center [489, 463] width 36 height 39
click at [498, 482] on input "6" at bounding box center [489, 463] width 36 height 39
click at [498, 482] on input "5" at bounding box center [489, 463] width 36 height 39
click at [498, 482] on input "4" at bounding box center [489, 463] width 36 height 39
type input "3"
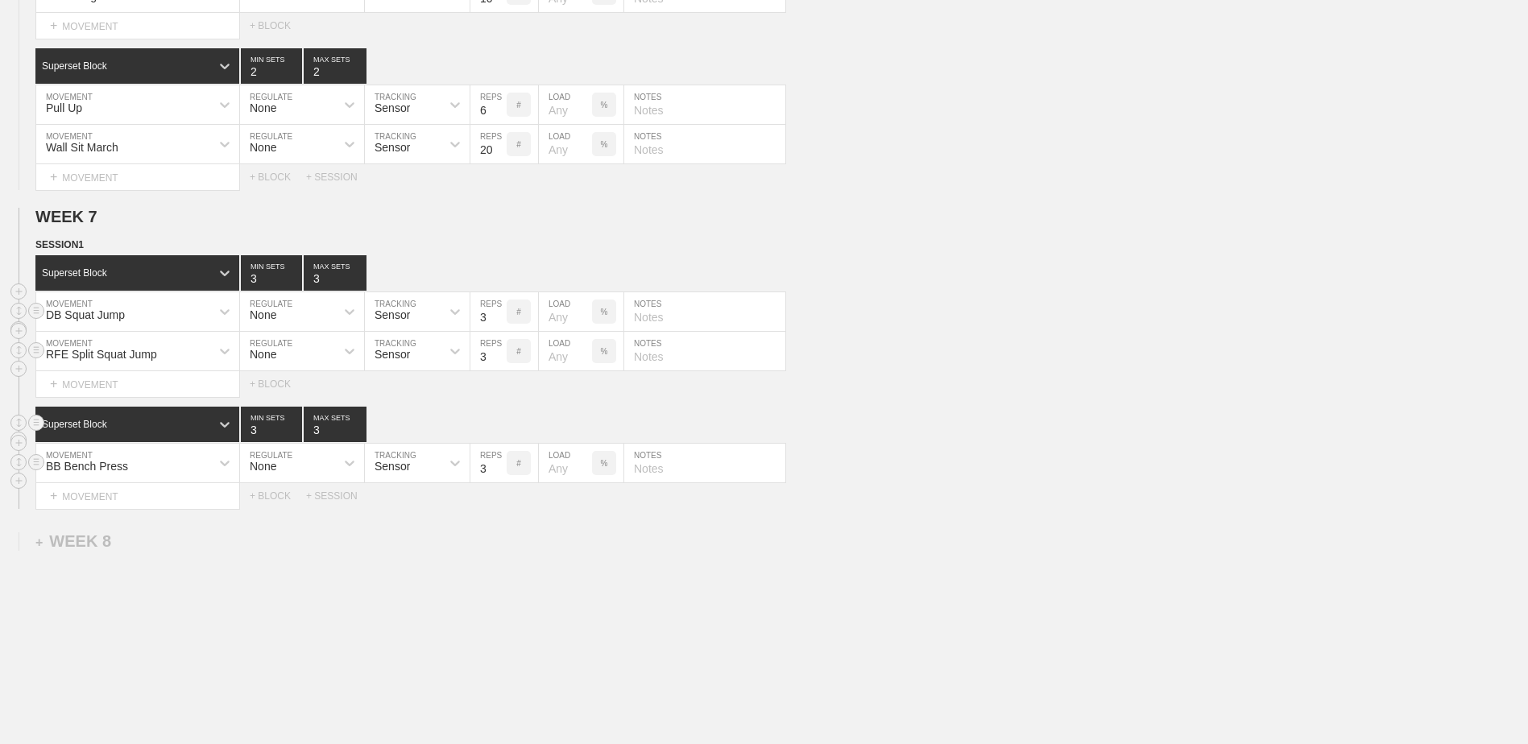
click at [498, 482] on input "3" at bounding box center [489, 463] width 36 height 39
click at [123, 503] on div "+ MOVEMENT" at bounding box center [137, 496] width 205 height 27
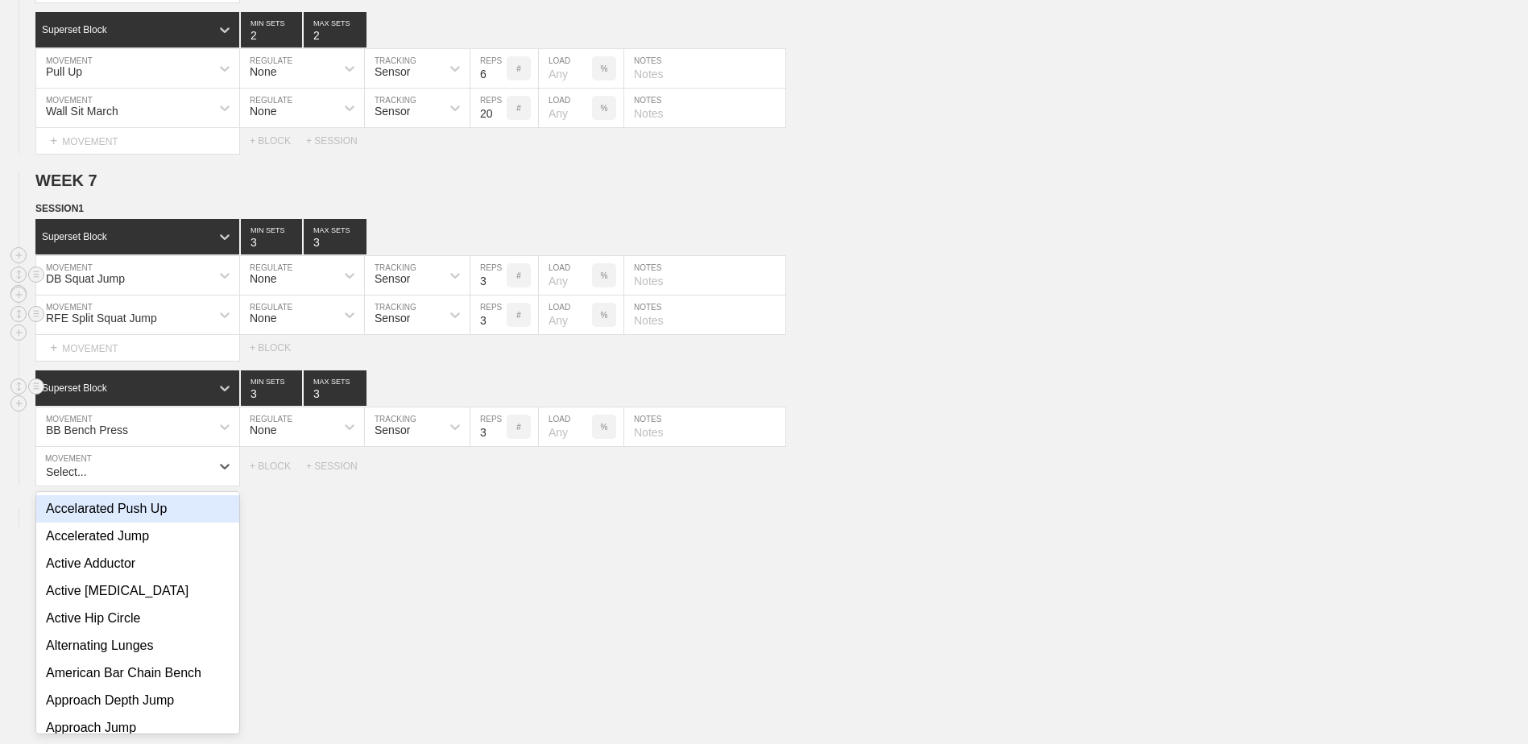
scroll to position [4720, 0]
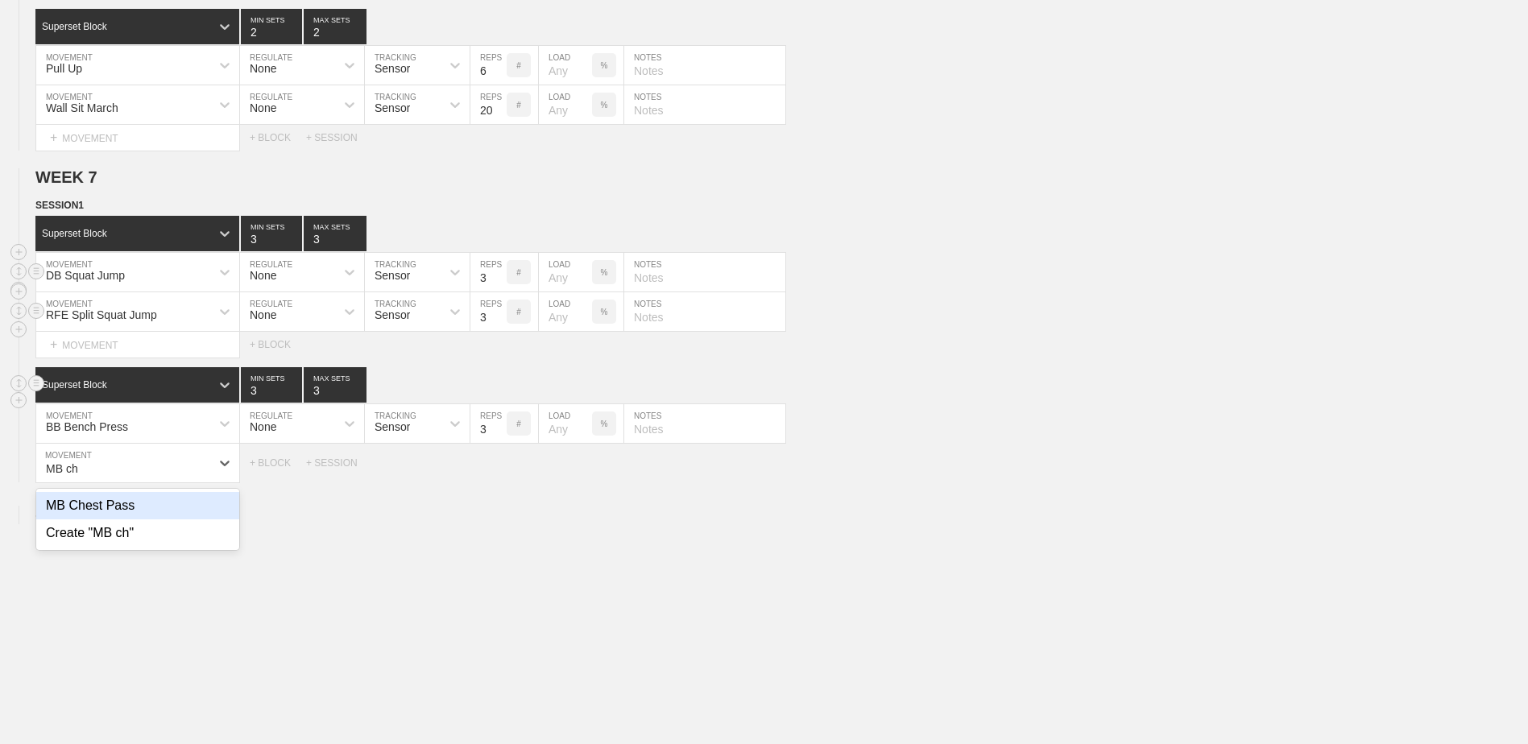
click at [135, 512] on div "MB Chest Pass" at bounding box center [137, 505] width 203 height 27
type input "MB ch"
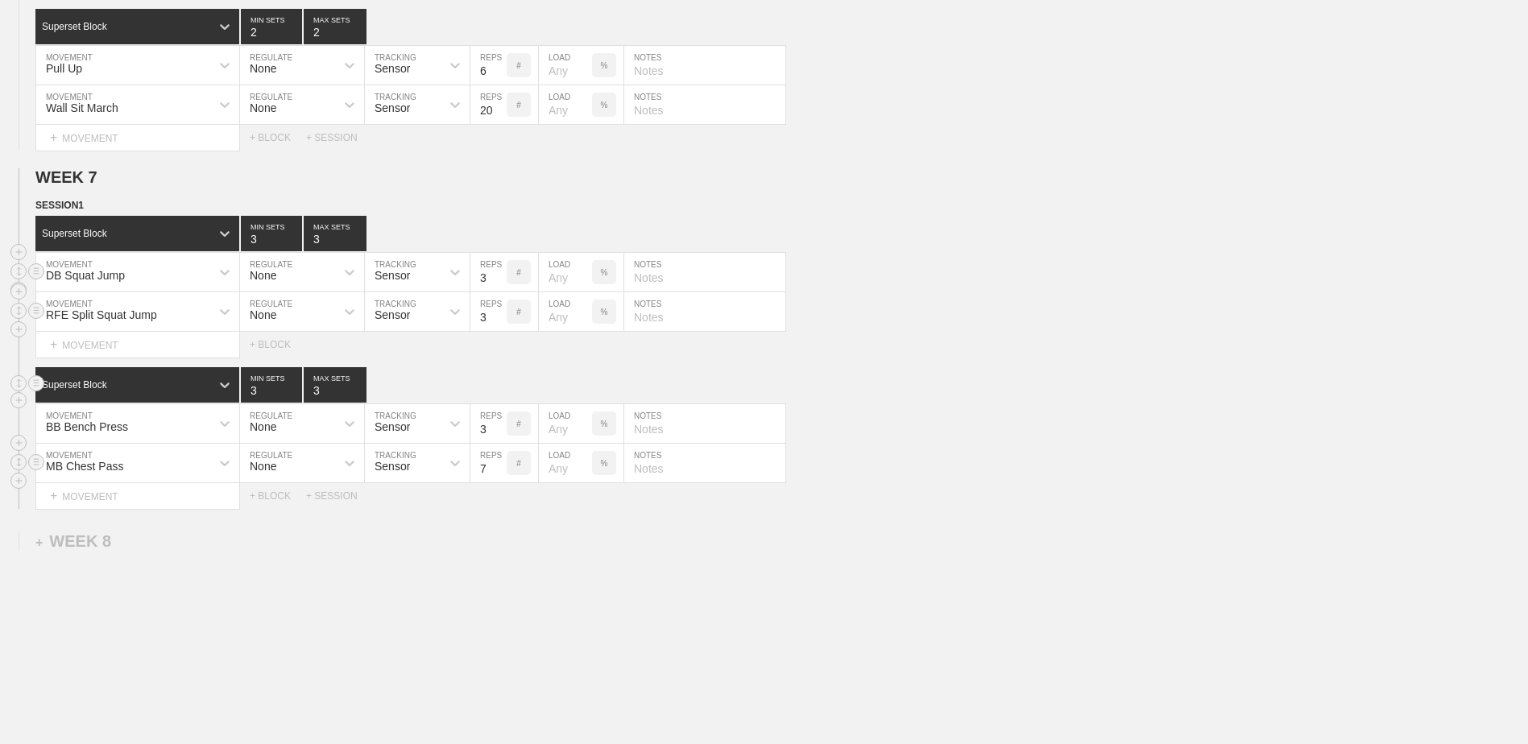
click at [500, 480] on input "7" at bounding box center [489, 463] width 36 height 39
click at [500, 480] on input "6" at bounding box center [489, 463] width 36 height 39
click at [500, 480] on input "5" at bounding box center [489, 463] width 36 height 39
click at [500, 480] on input "4" at bounding box center [489, 463] width 36 height 39
type input "3"
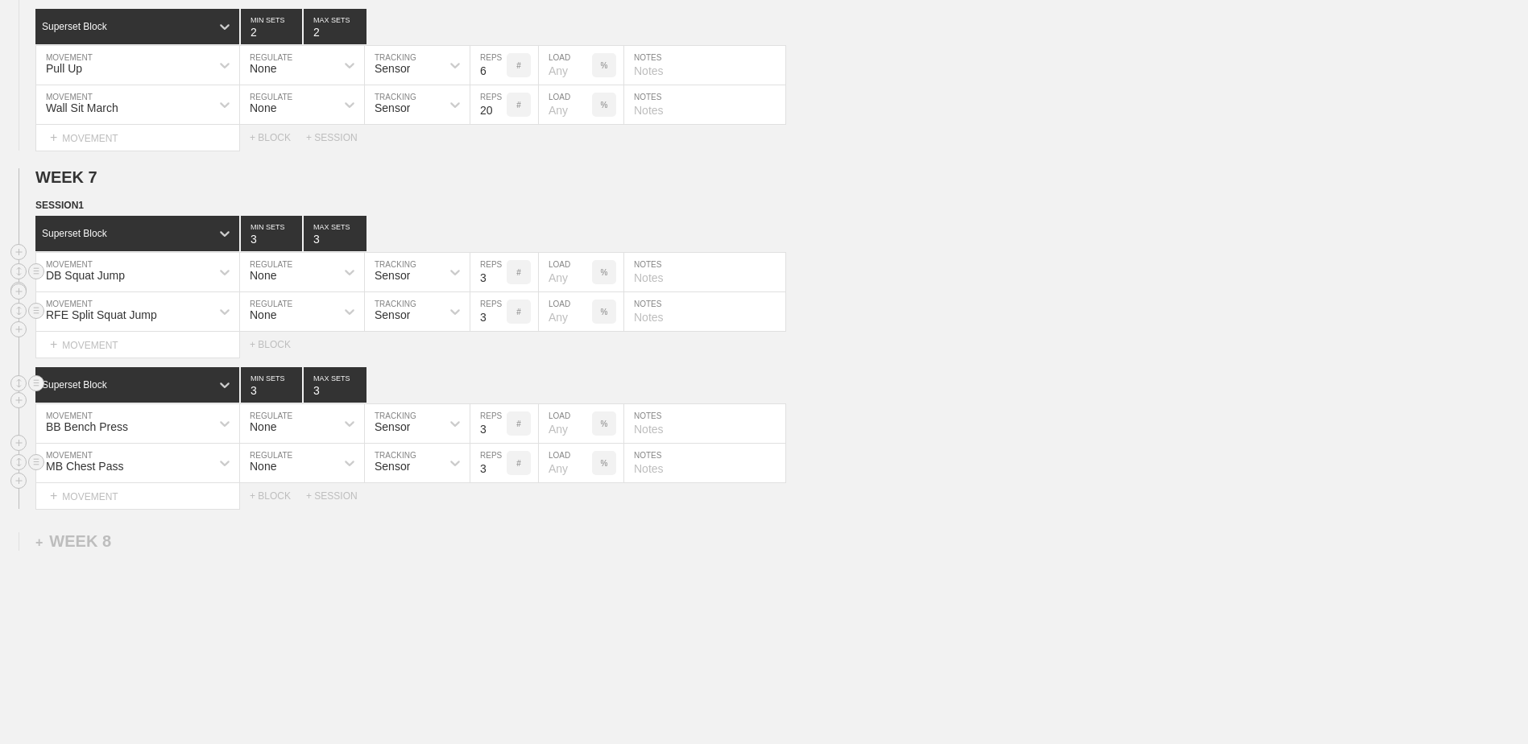
click at [500, 480] on input "3" at bounding box center [489, 463] width 36 height 39
click at [277, 500] on div "+ BLOCK" at bounding box center [278, 496] width 56 height 11
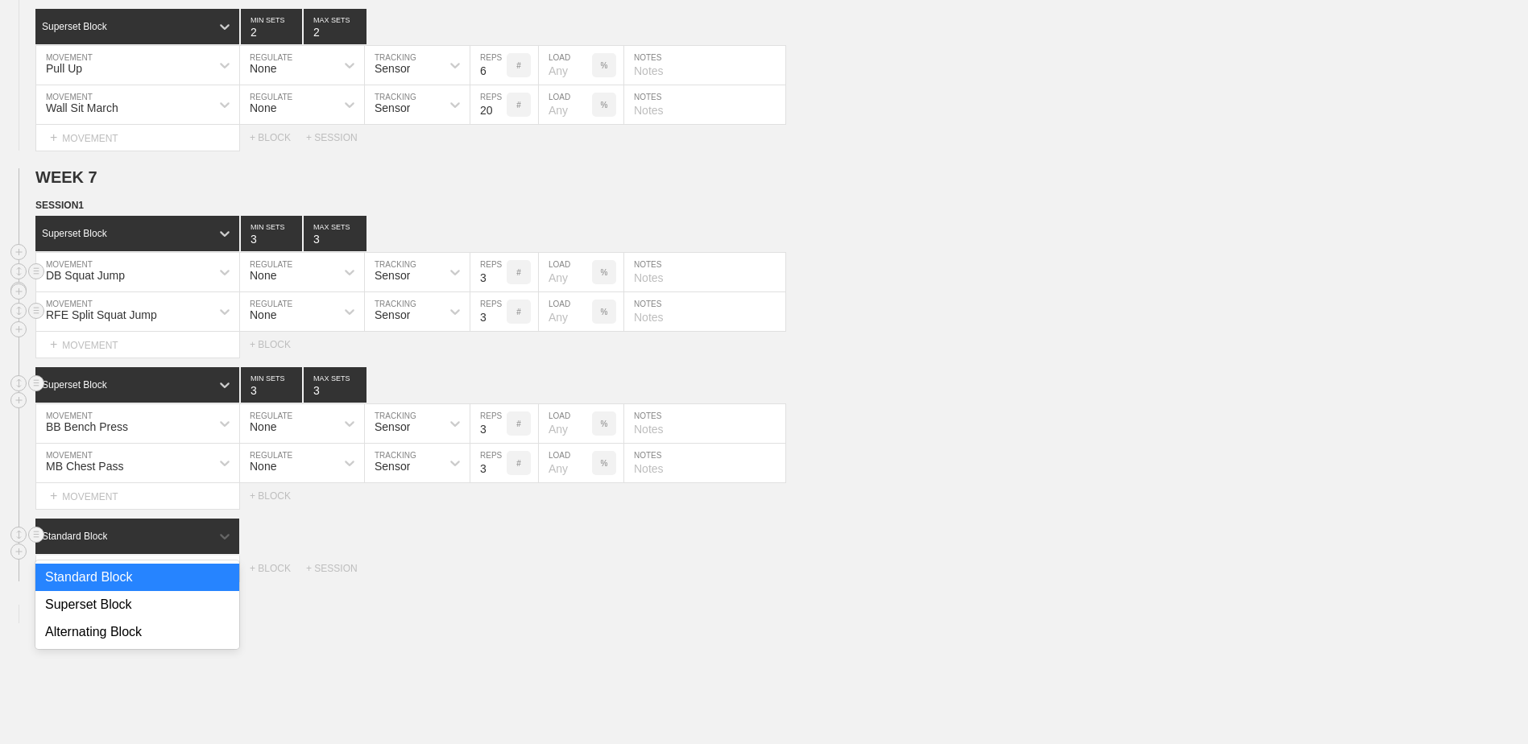
click at [122, 541] on div "Standard Block" at bounding box center [122, 536] width 175 height 15
click at [128, 618] on div "Superset Block" at bounding box center [137, 604] width 204 height 27
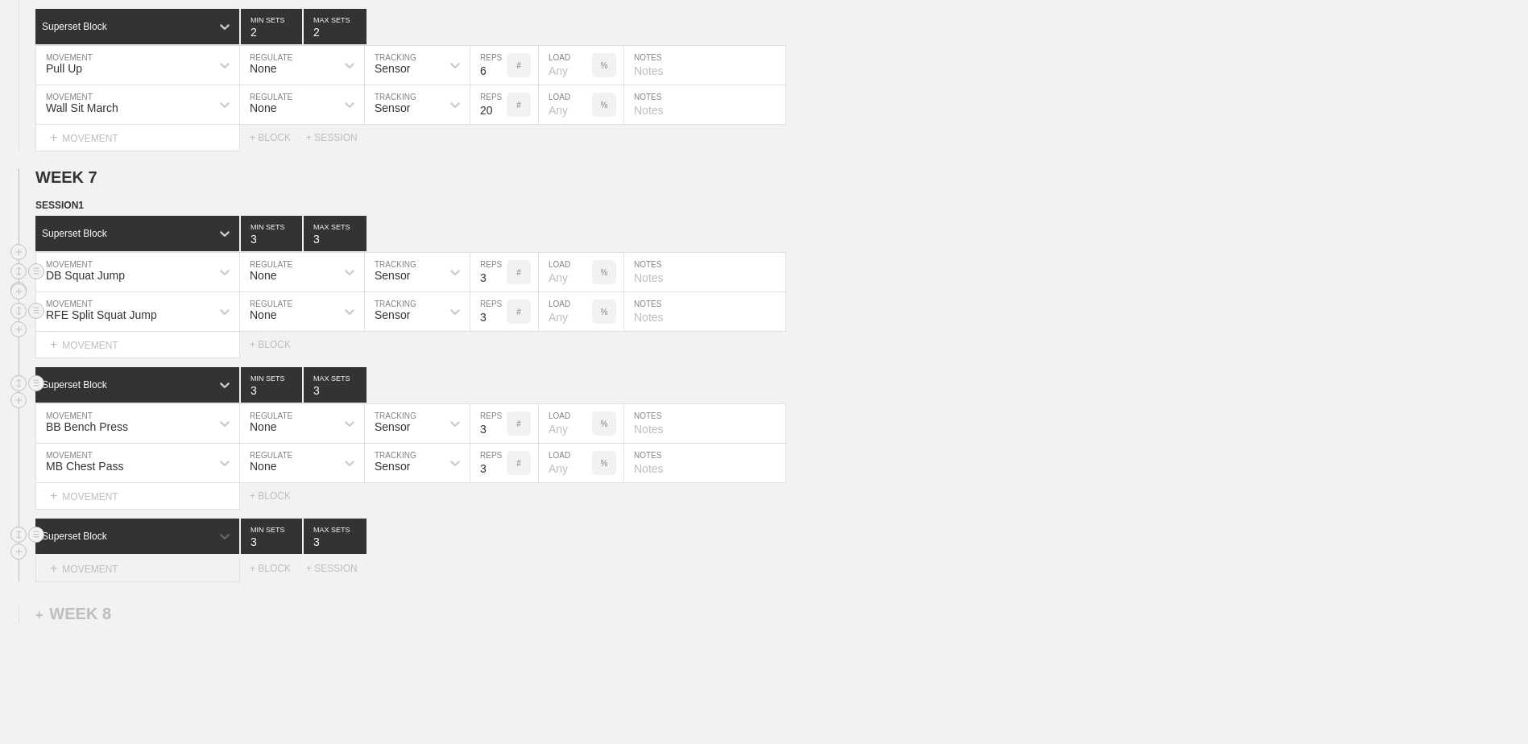
click at [116, 574] on div "+ MOVEMENT" at bounding box center [137, 569] width 205 height 27
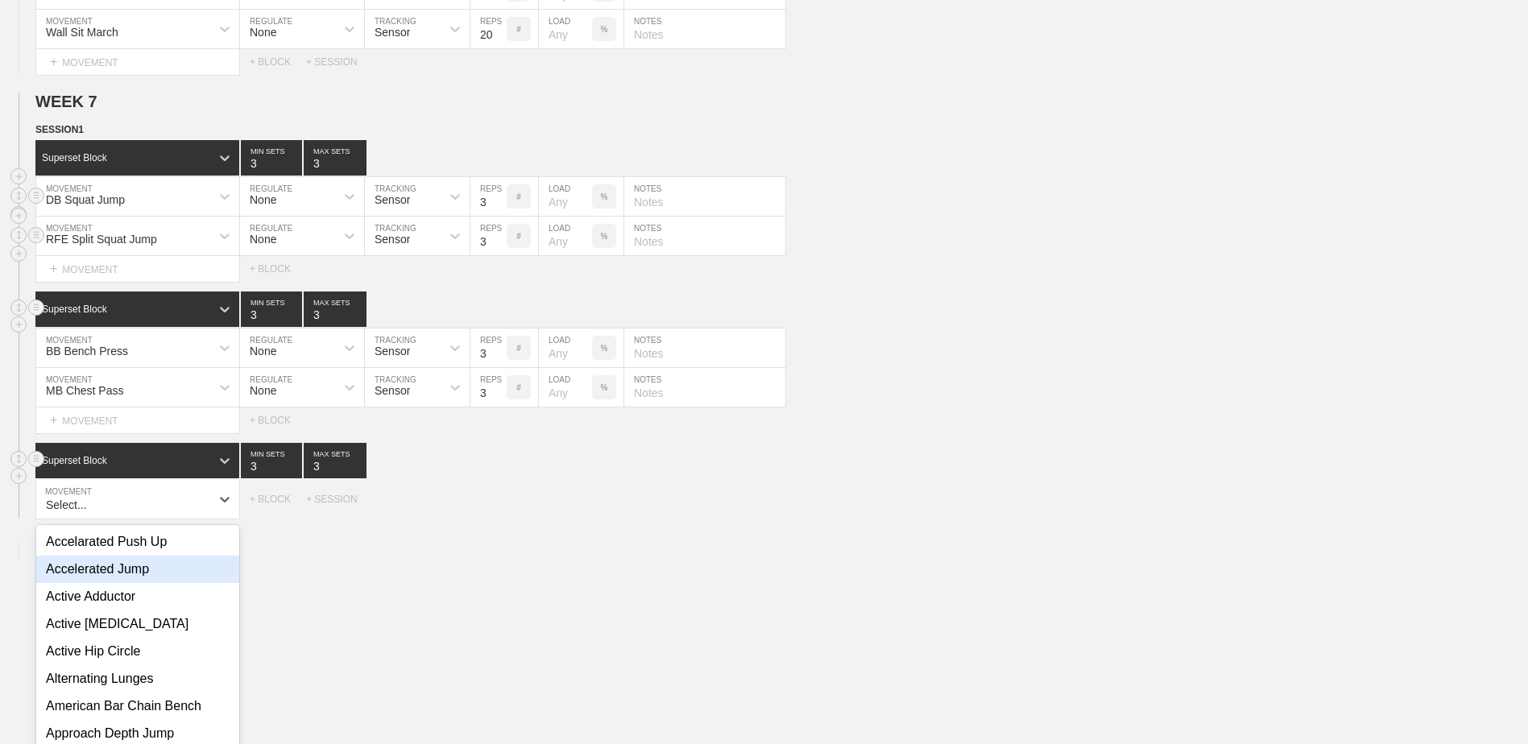
scroll to position [4832, 0]
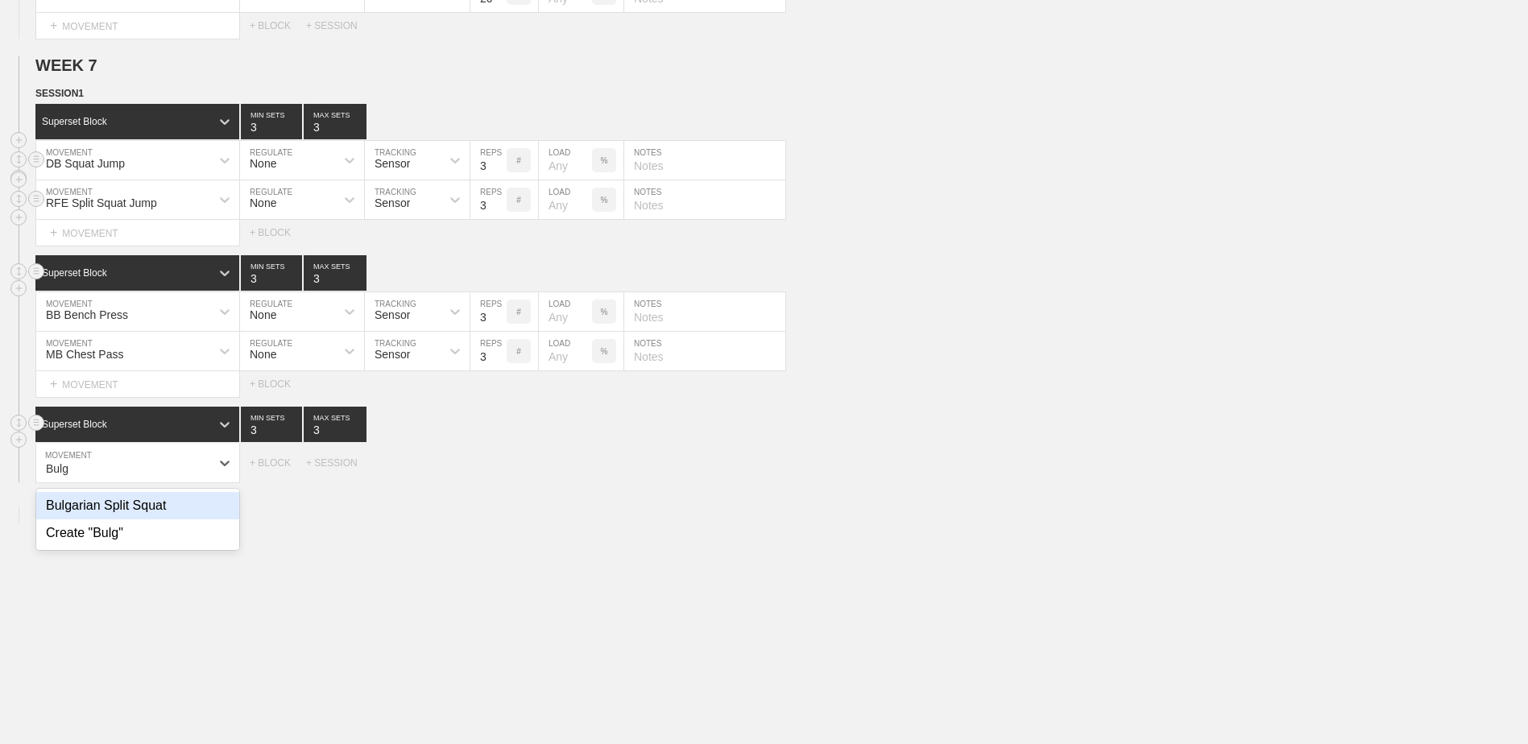
click at [159, 520] on div "Bulgarian Split Squat" at bounding box center [137, 505] width 203 height 27
type input "Bulg"
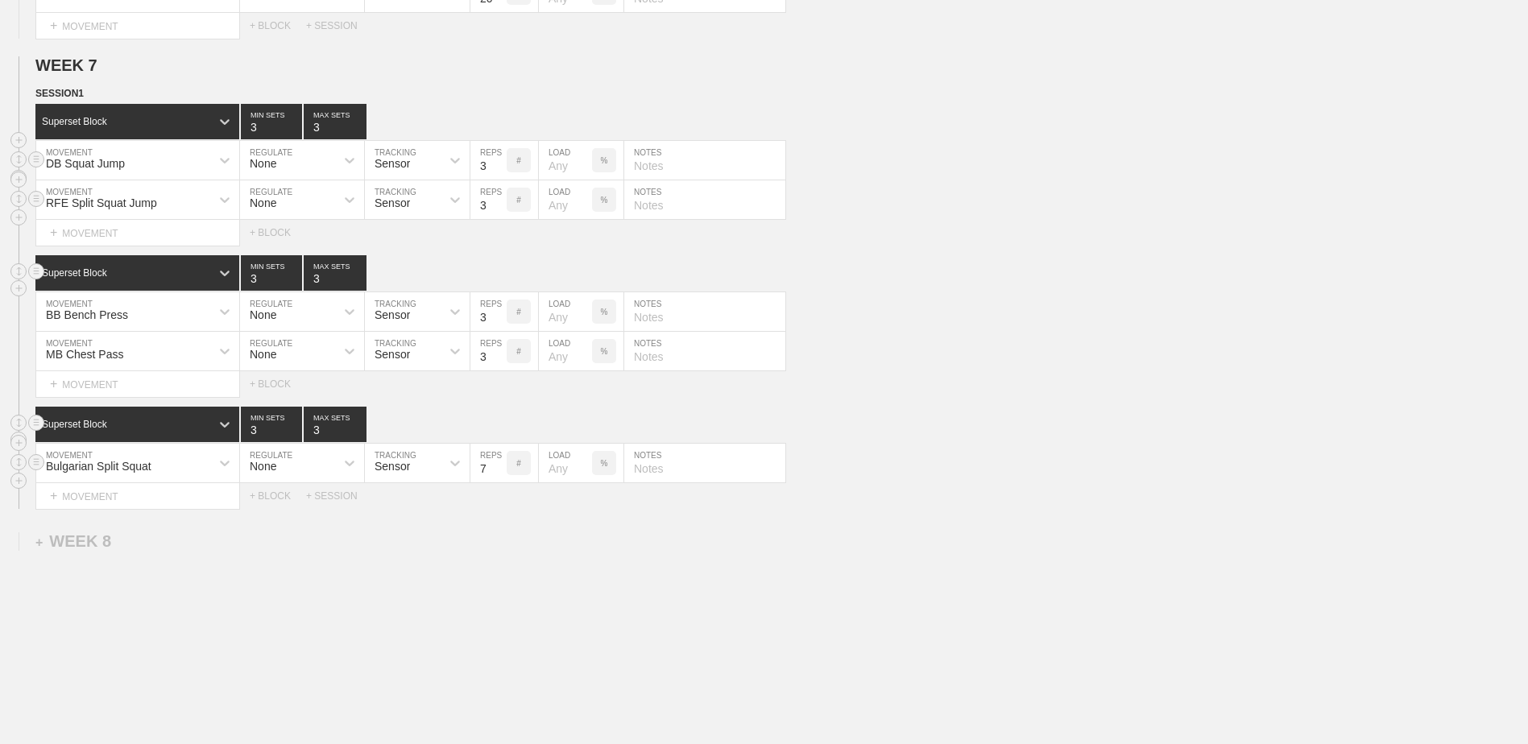
click at [498, 482] on input "7" at bounding box center [489, 463] width 36 height 39
click at [498, 482] on input "6" at bounding box center [489, 463] width 36 height 39
click at [498, 482] on input "5" at bounding box center [489, 463] width 36 height 39
click at [495, 464] on input "5" at bounding box center [489, 463] width 36 height 39
type input "6"
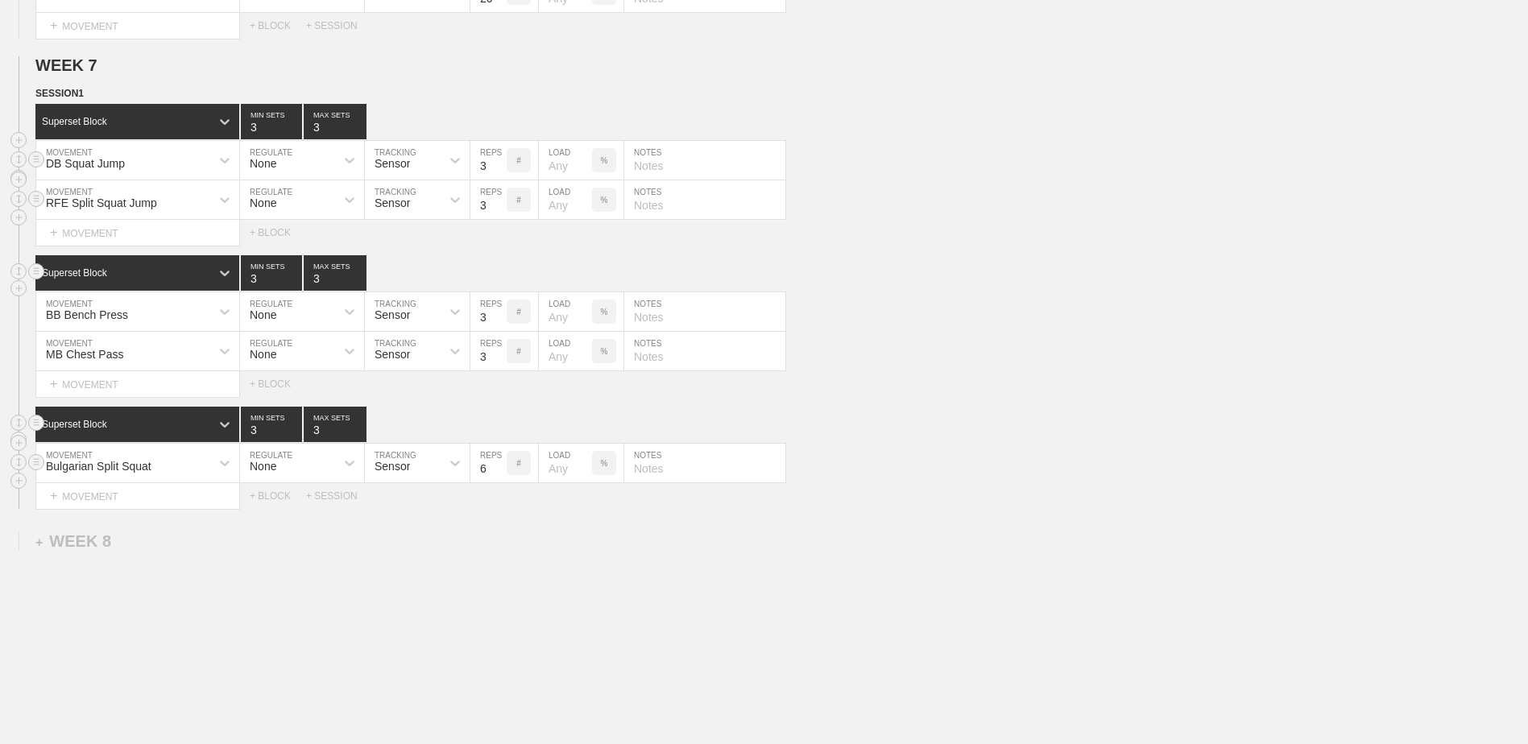
click at [497, 471] on input "6" at bounding box center [489, 463] width 36 height 39
click at [142, 499] on div "+ MOVEMENT" at bounding box center [137, 496] width 205 height 27
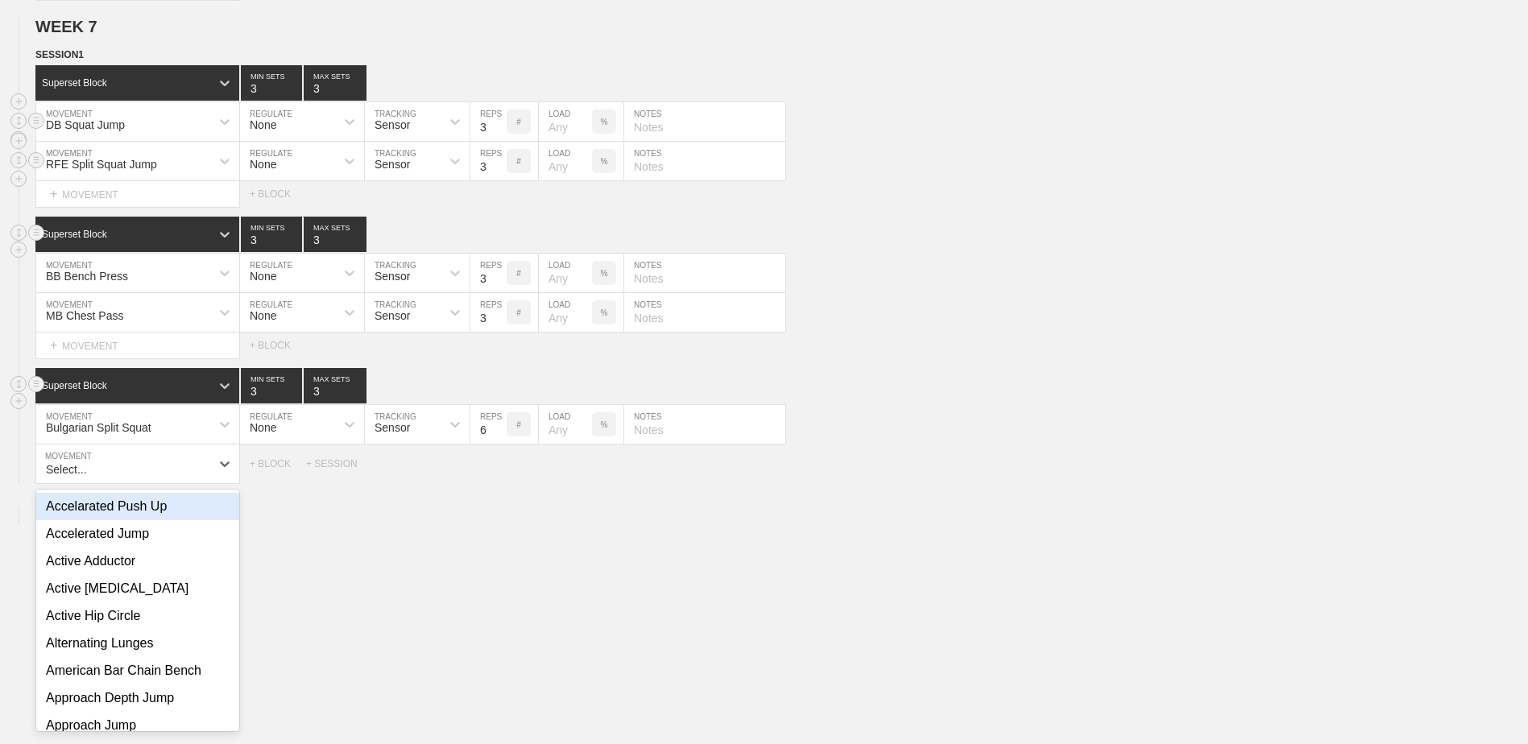
scroll to position [4871, 0]
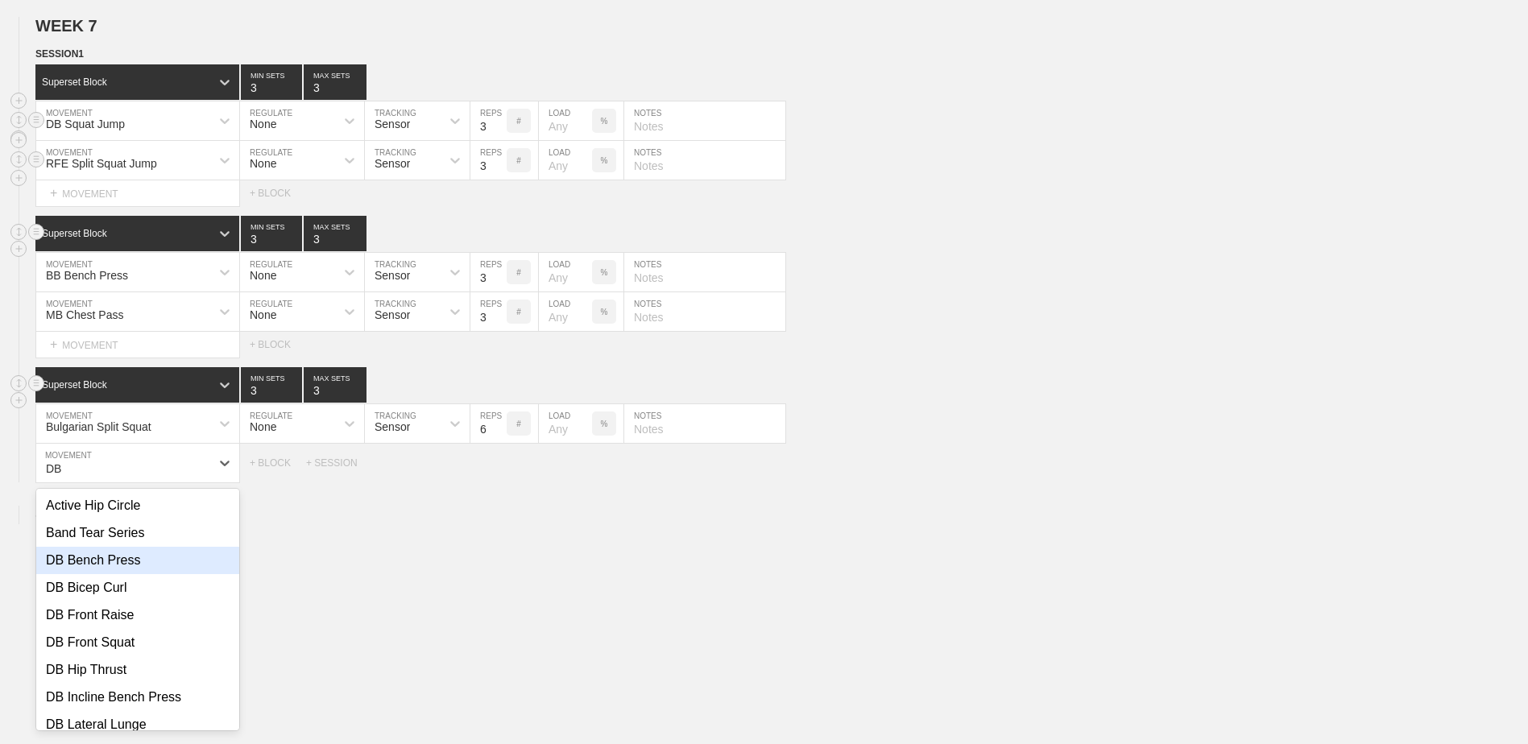
type input "D"
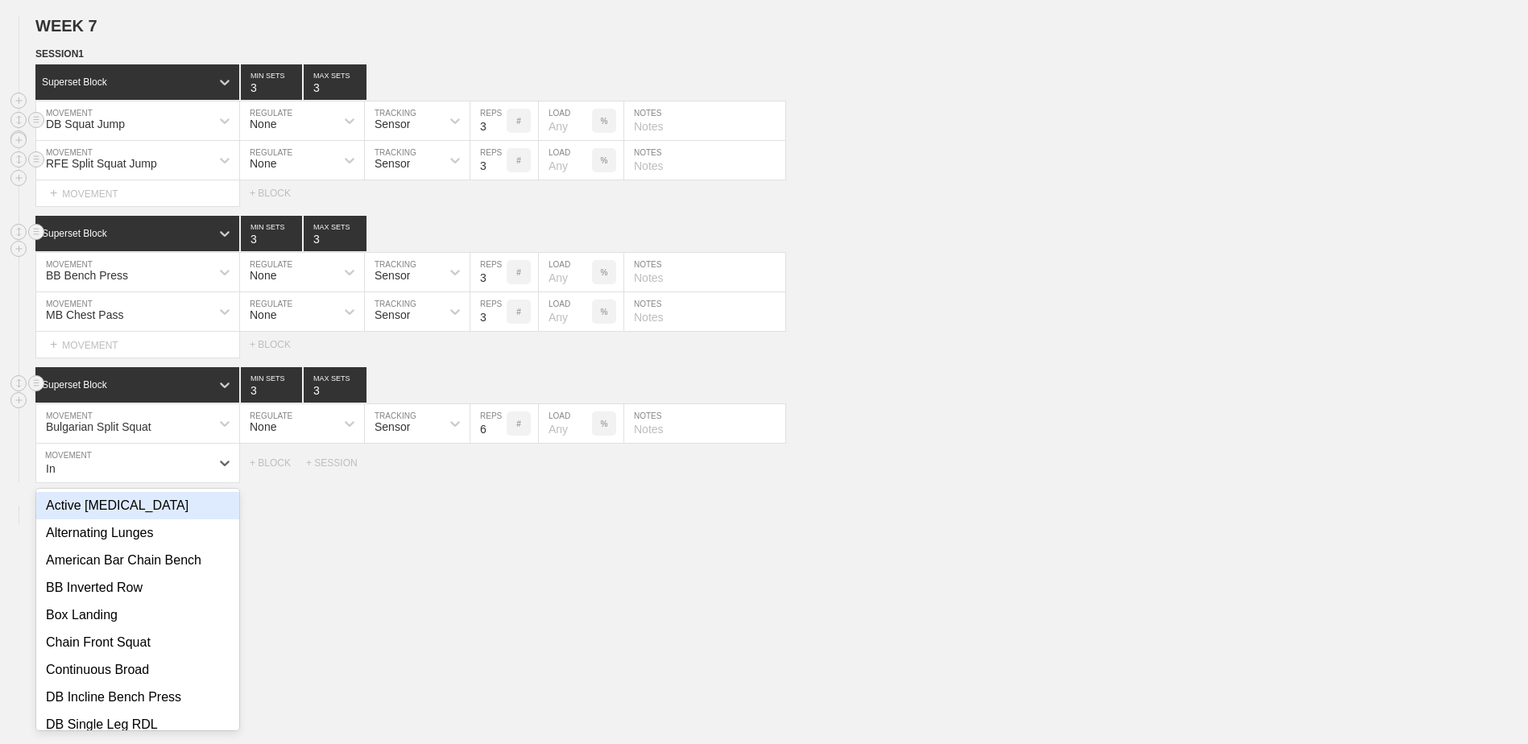
type input "I"
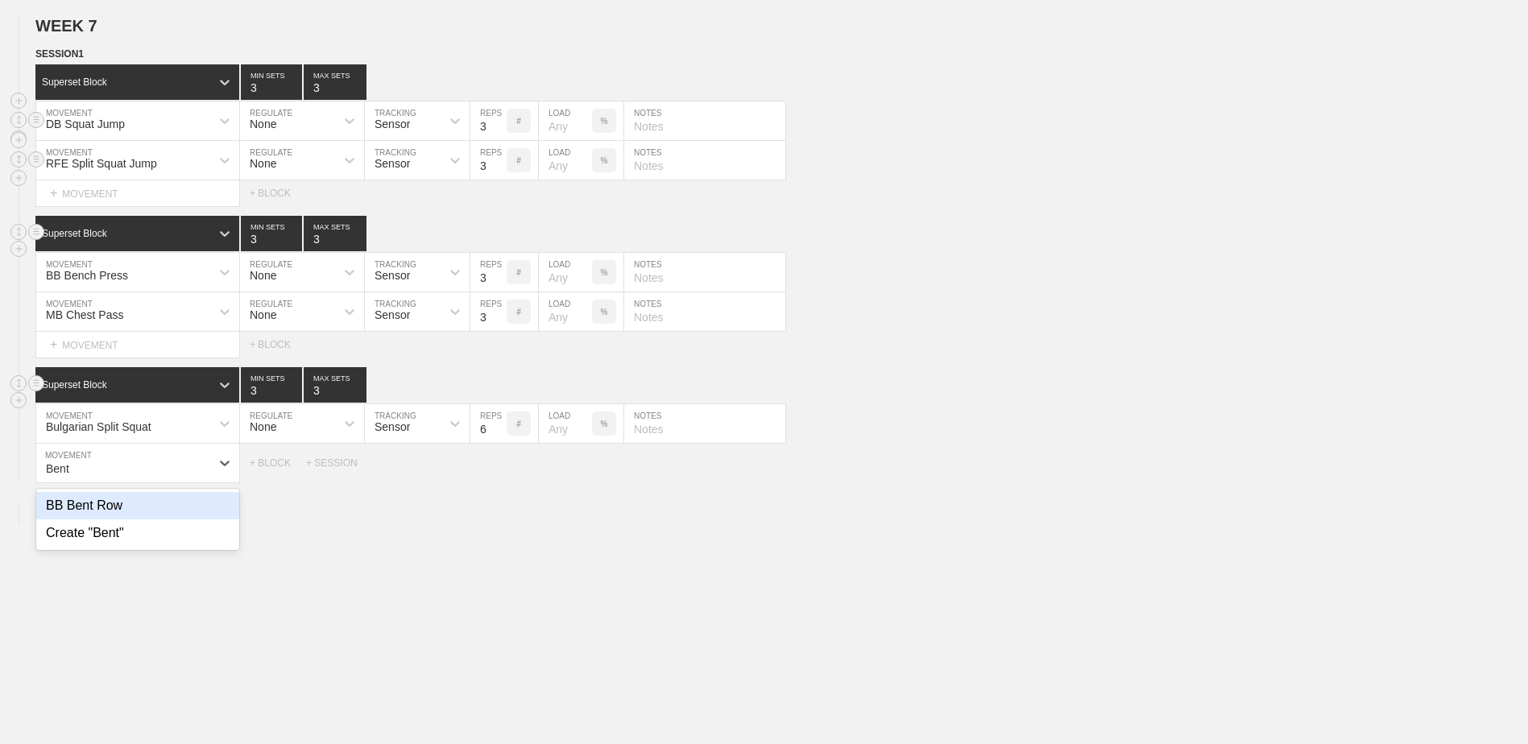
click at [126, 520] on div "BB Bent Row" at bounding box center [137, 505] width 203 height 27
type input "Bent"
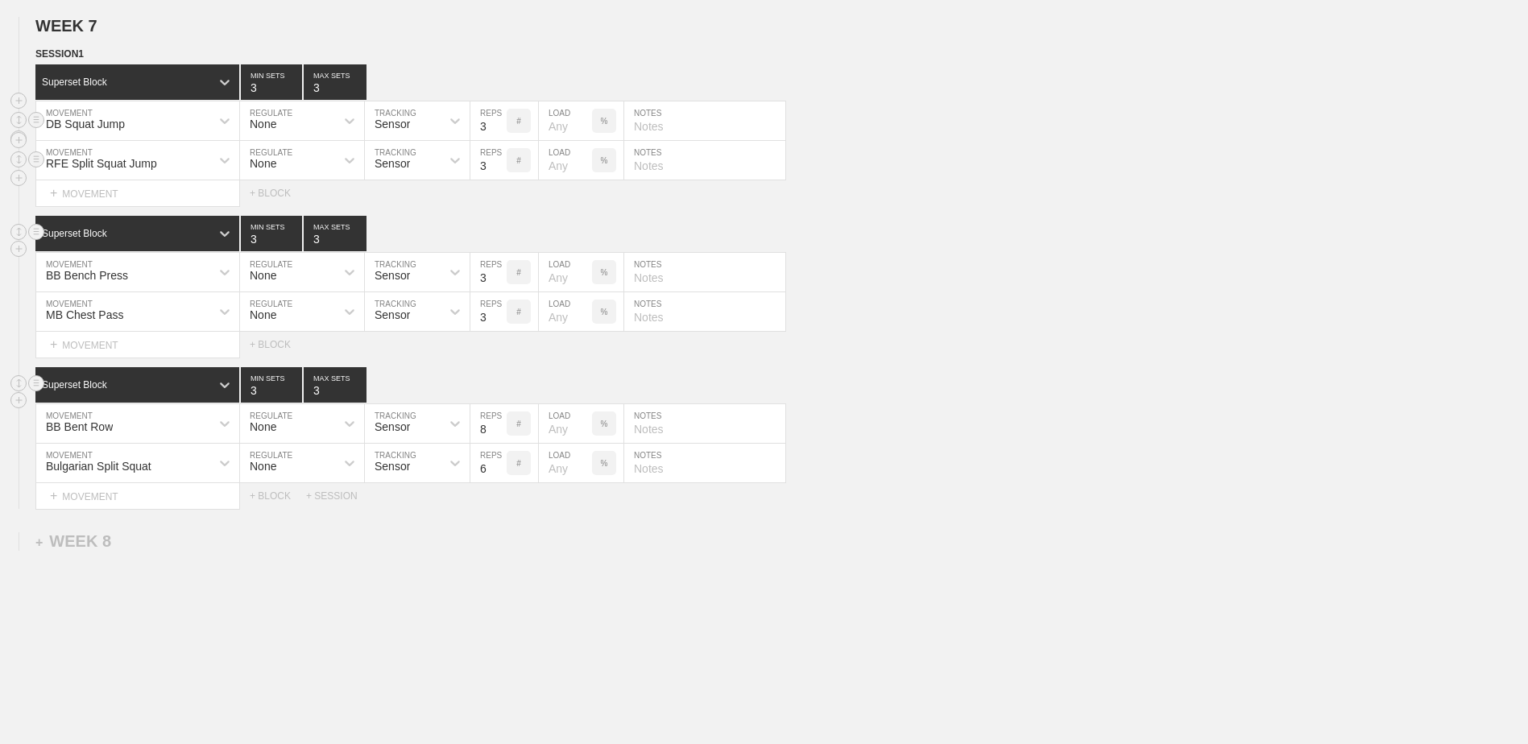
scroll to position [4790, 0]
